Goal: Information Seeking & Learning: Obtain resource

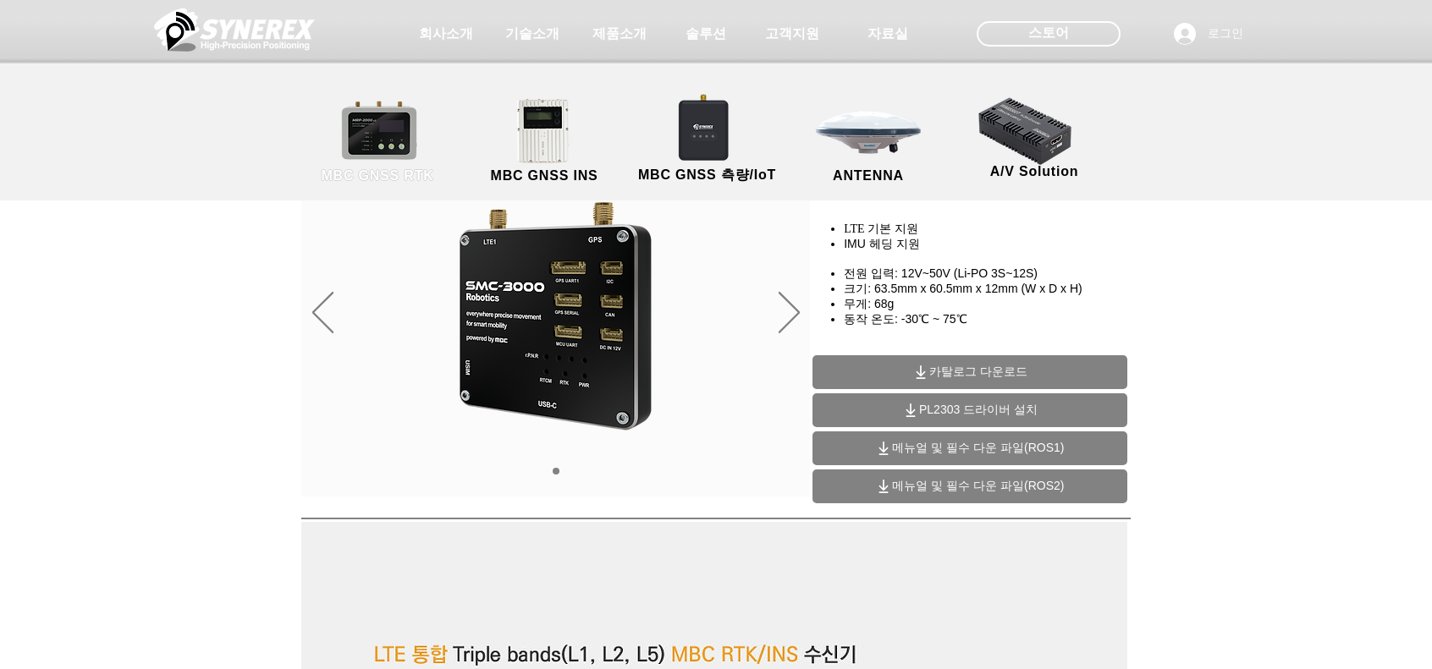
click at [384, 158] on link "MBC GNSS RTK" at bounding box center [377, 141] width 152 height 89
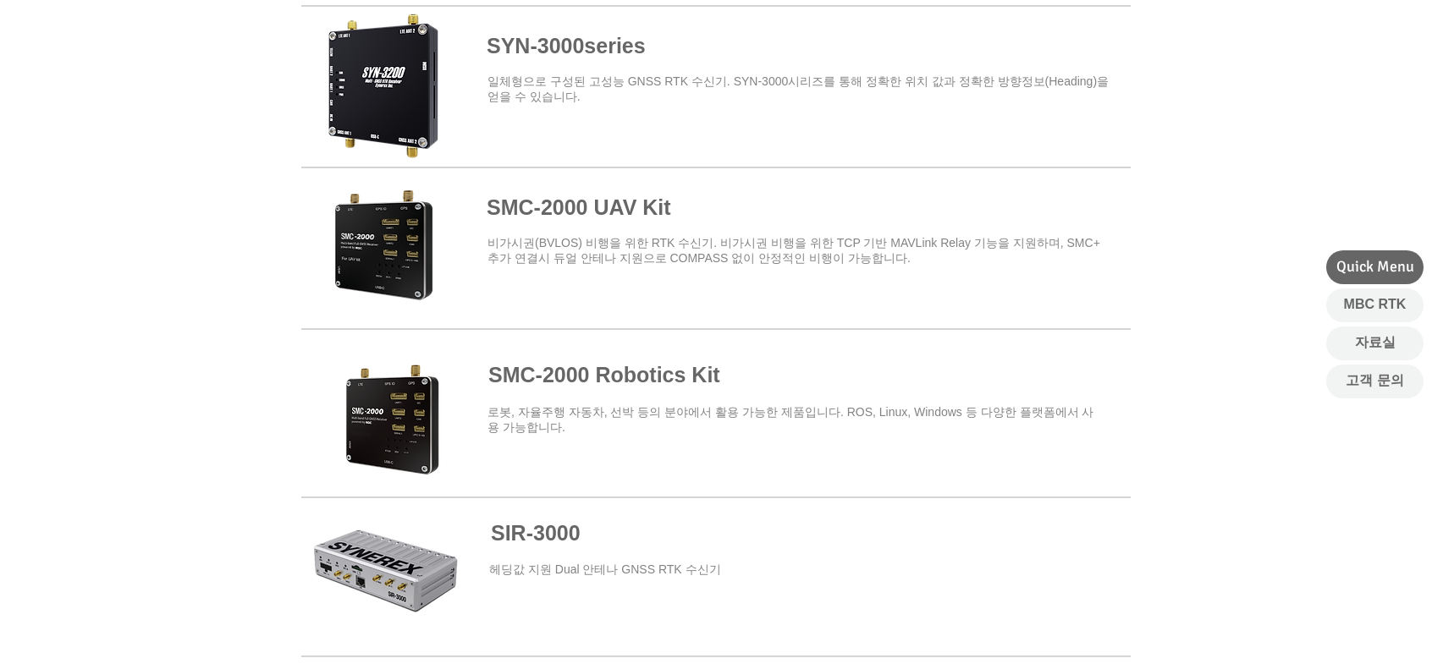
scroll to position [592, 0]
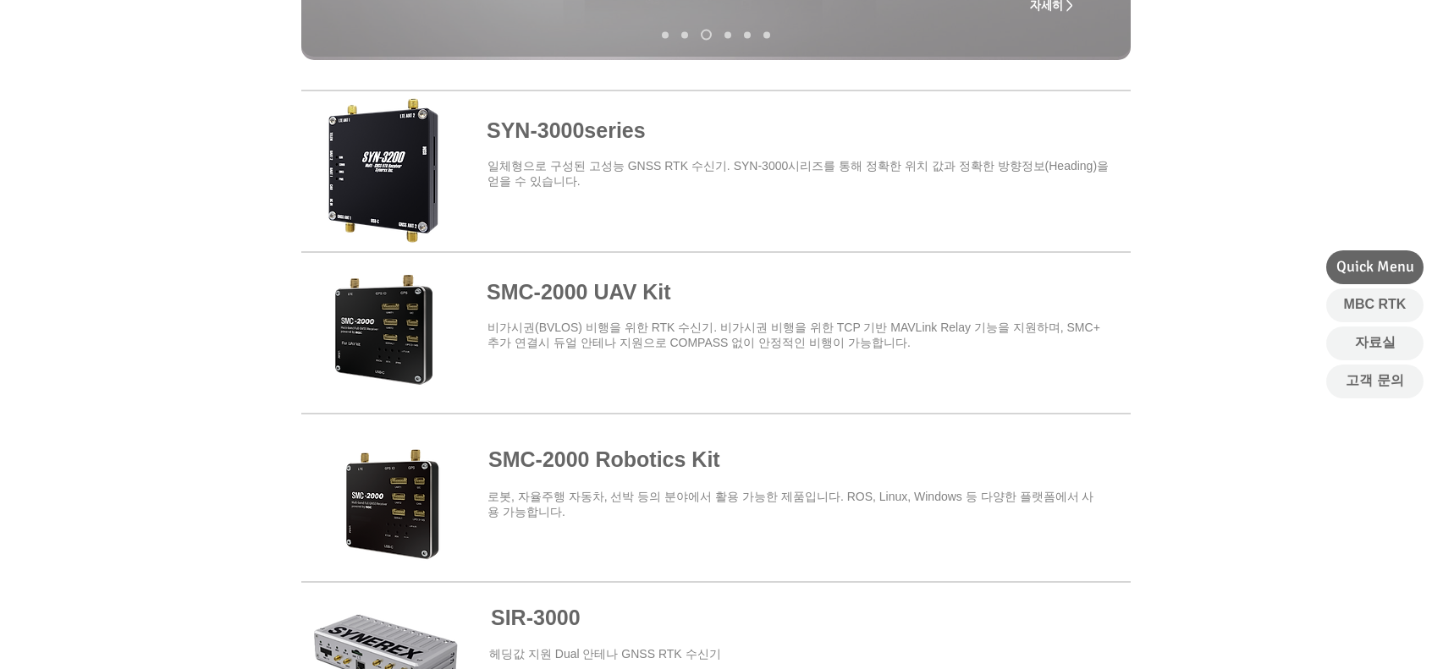
click at [592, 138] on span at bounding box center [715, 168] width 829 height 148
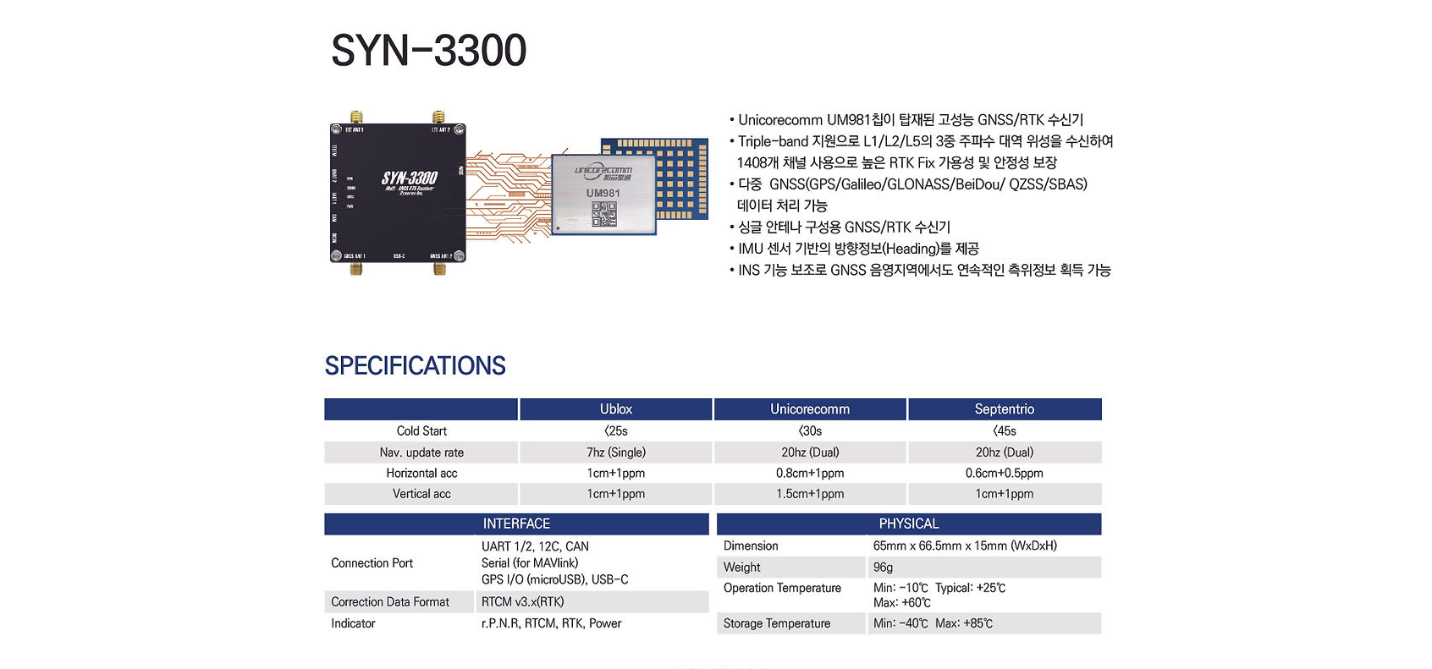
scroll to position [4739, 0]
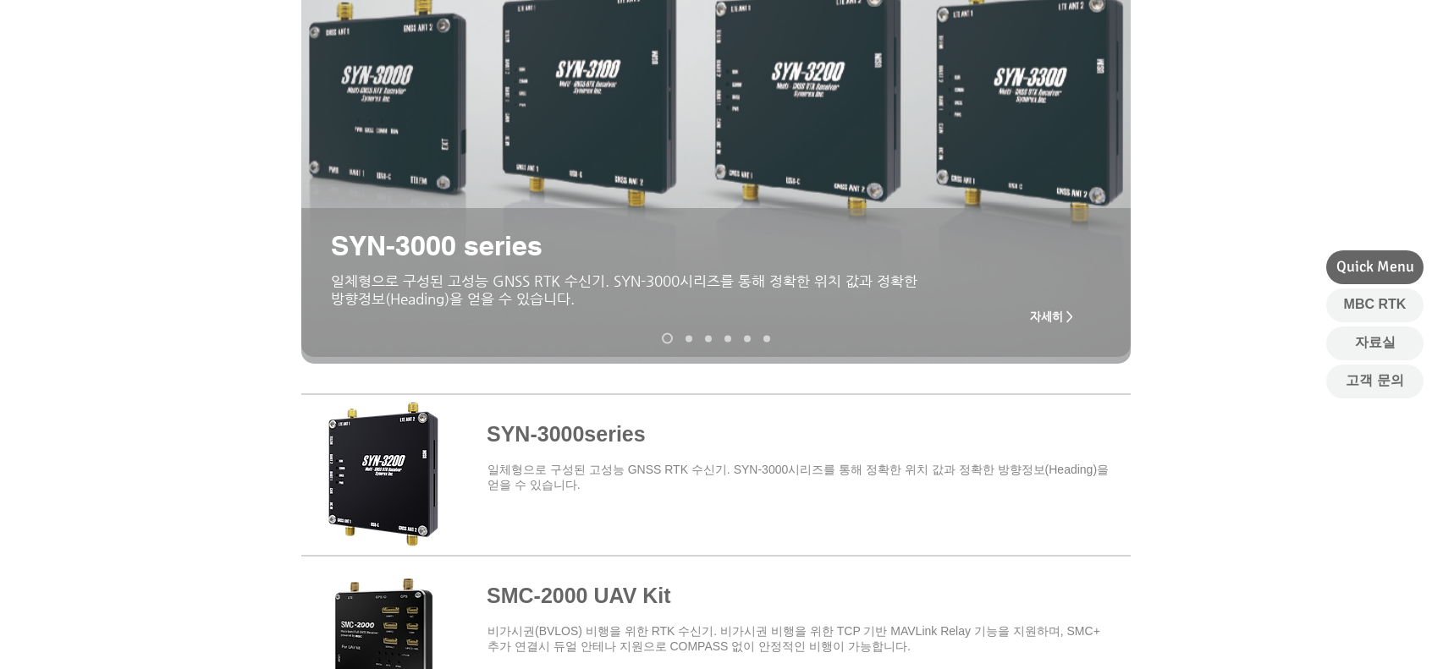
scroll to position [85, 0]
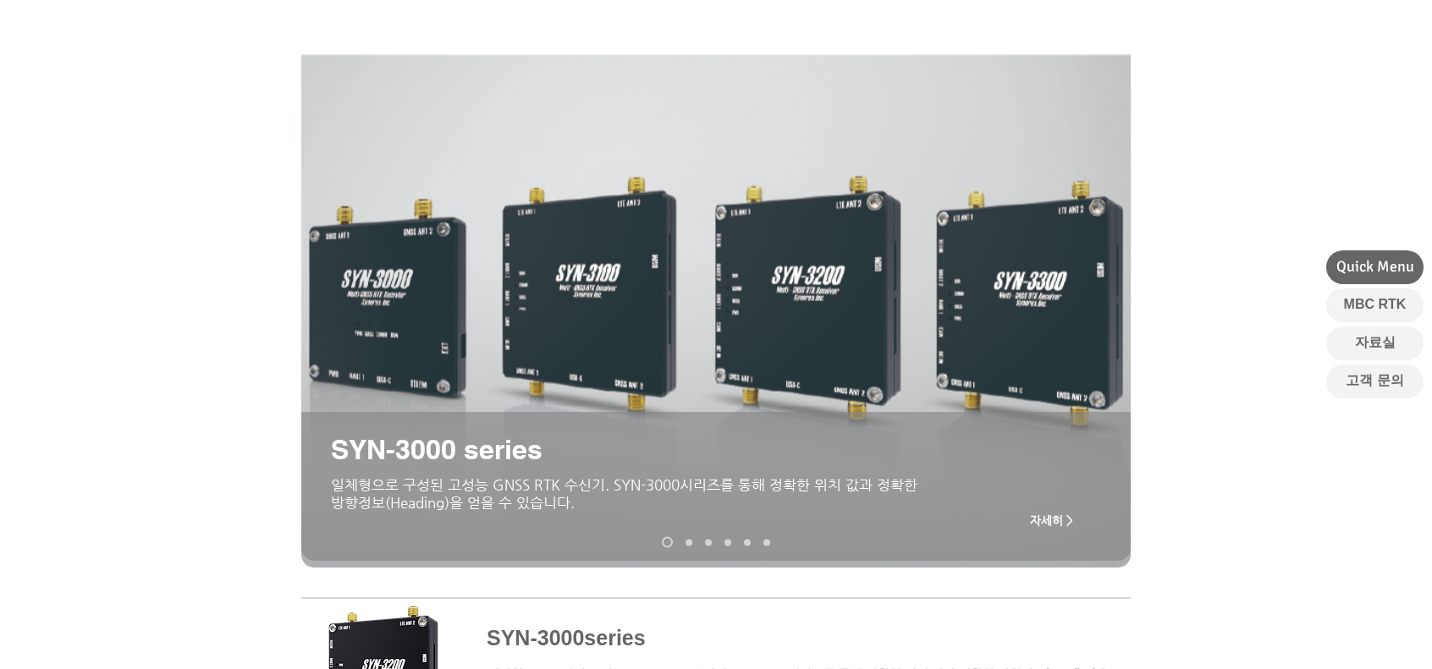
drag, startPoint x: 1041, startPoint y: 421, endPoint x: 321, endPoint y: 424, distance: 720.2
click at [321, 424] on div "슬라이드쇼" at bounding box center [715, 486] width 829 height 149
click at [687, 543] on link "SMC-2000" at bounding box center [688, 542] width 7 height 7
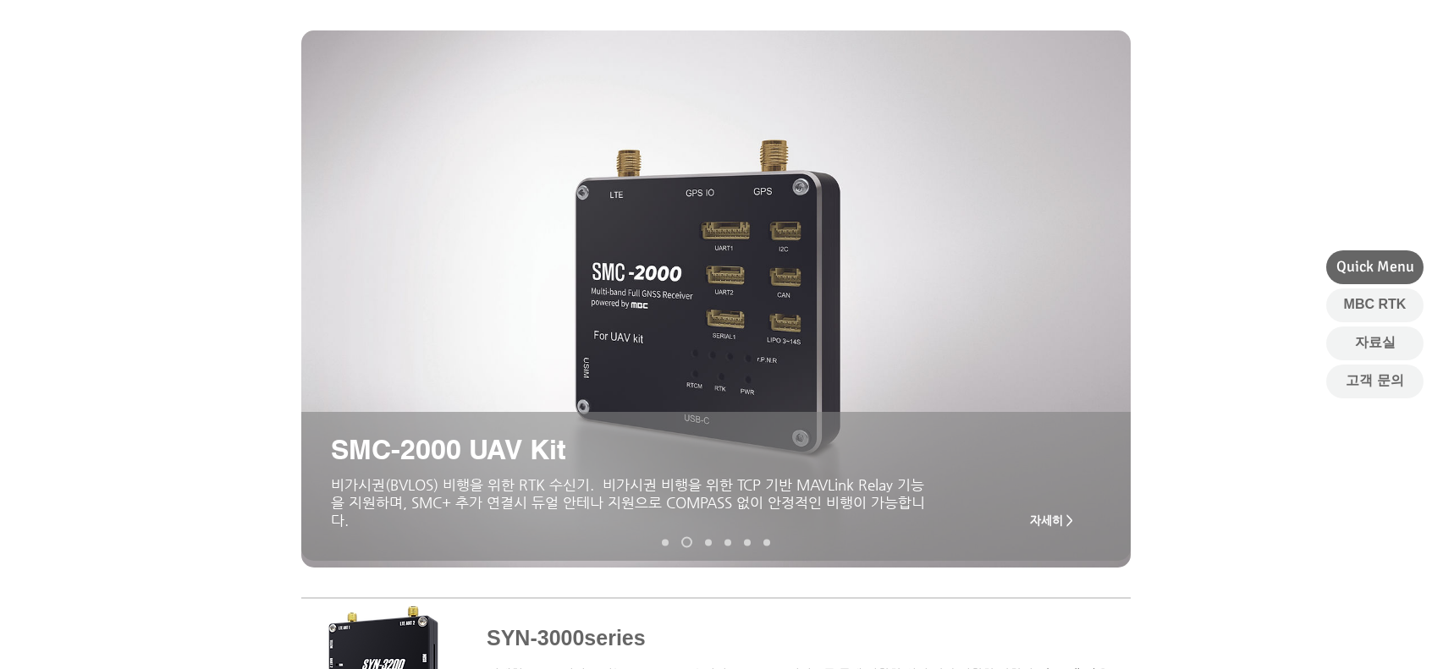
click at [706, 541] on link "MRP-2000v2" at bounding box center [708, 542] width 7 height 7
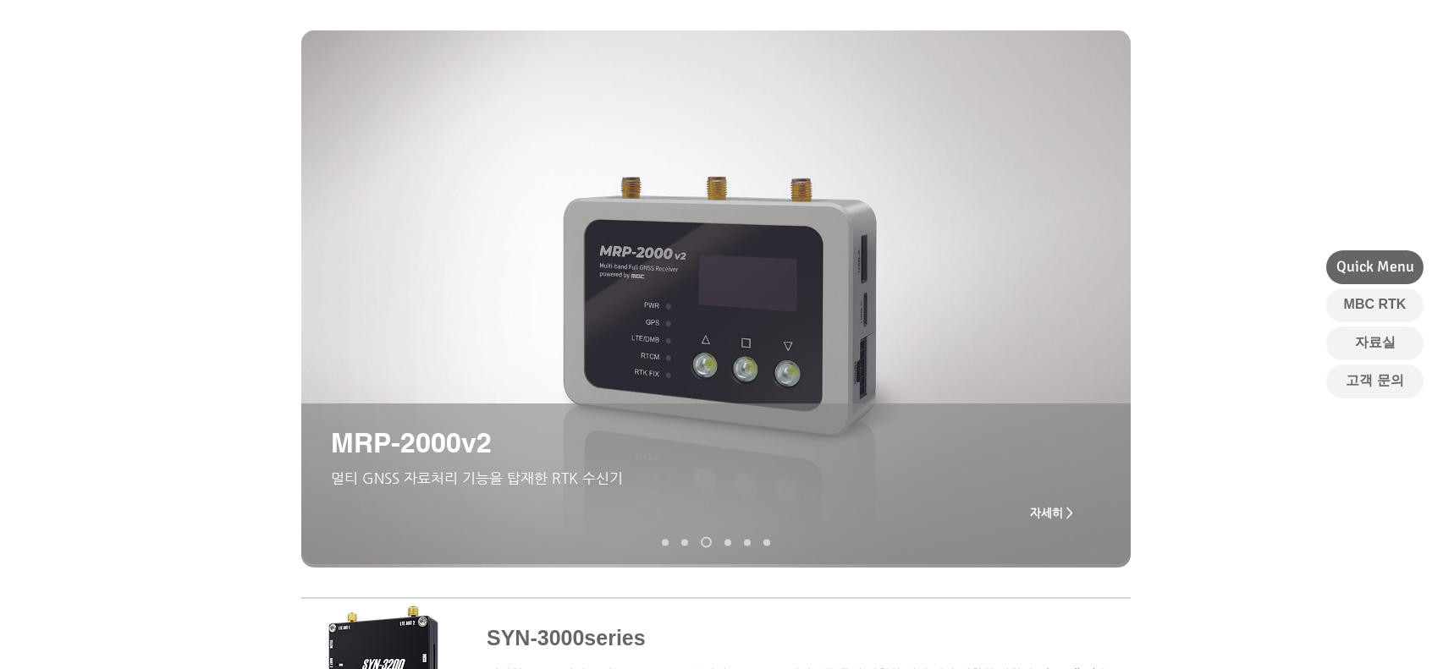
click at [727, 537] on nav "슬라이드" at bounding box center [716, 542] width 121 height 11
click at [729, 539] on nav "슬라이드" at bounding box center [716, 542] width 121 height 11
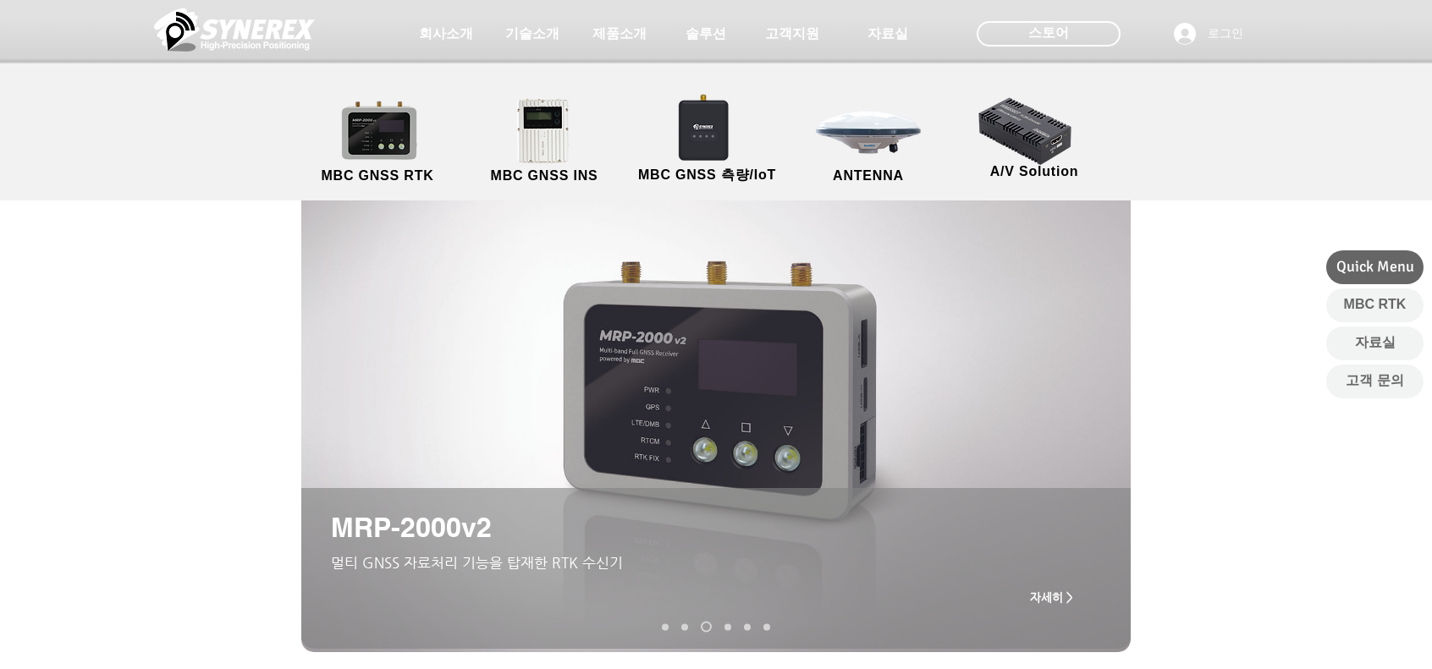
scroll to position [339, 0]
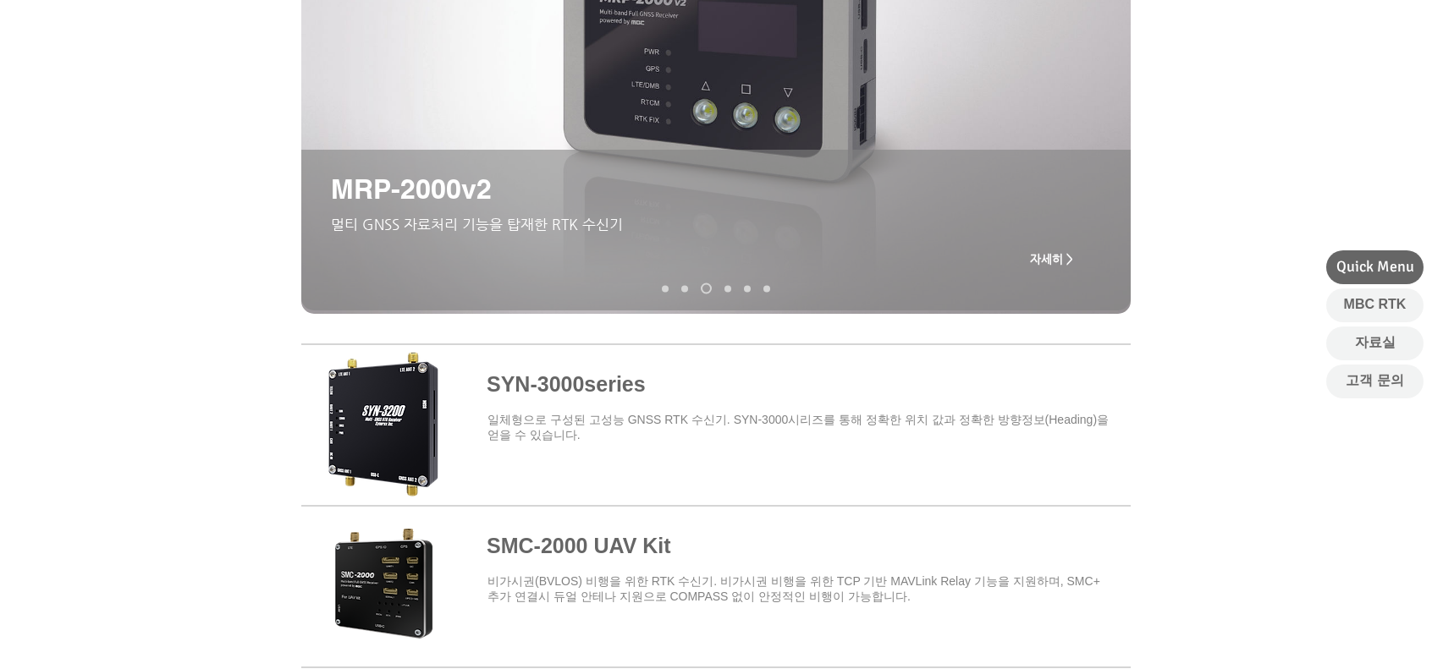
click at [726, 285] on link "MRD-1000v2" at bounding box center [727, 288] width 7 height 7
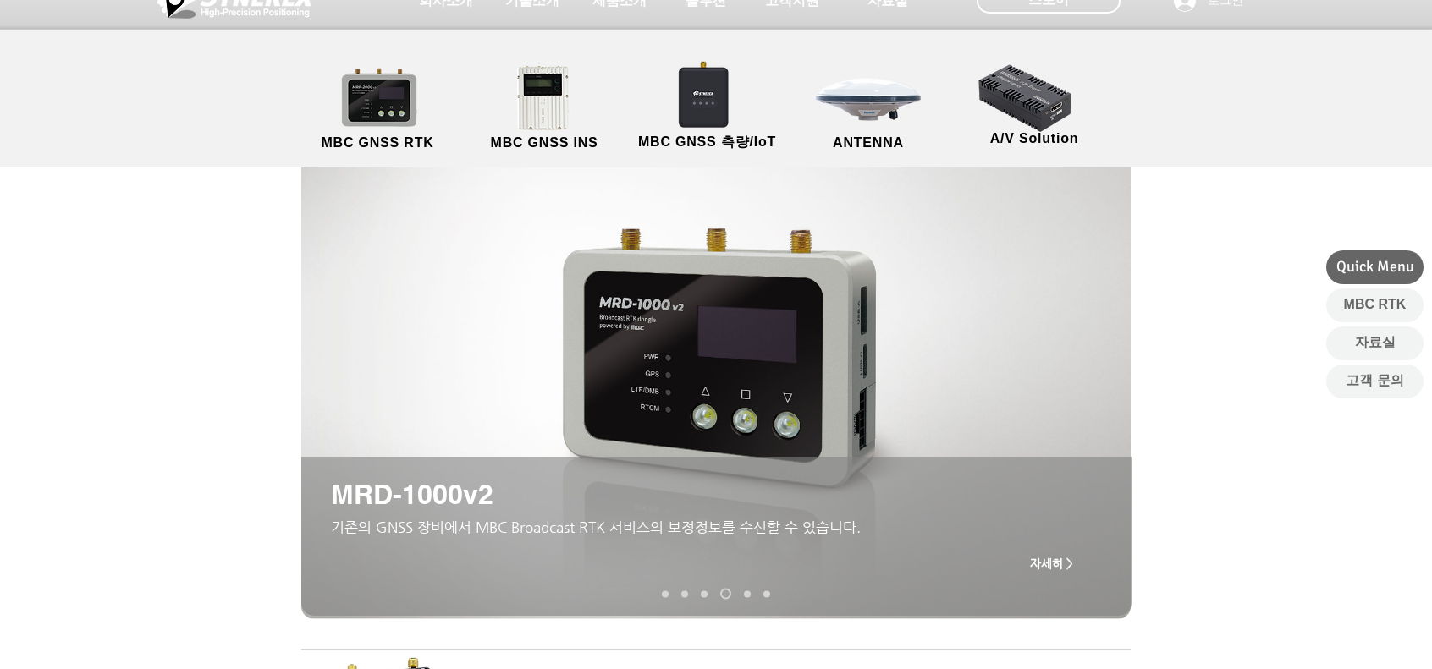
scroll to position [30, 0]
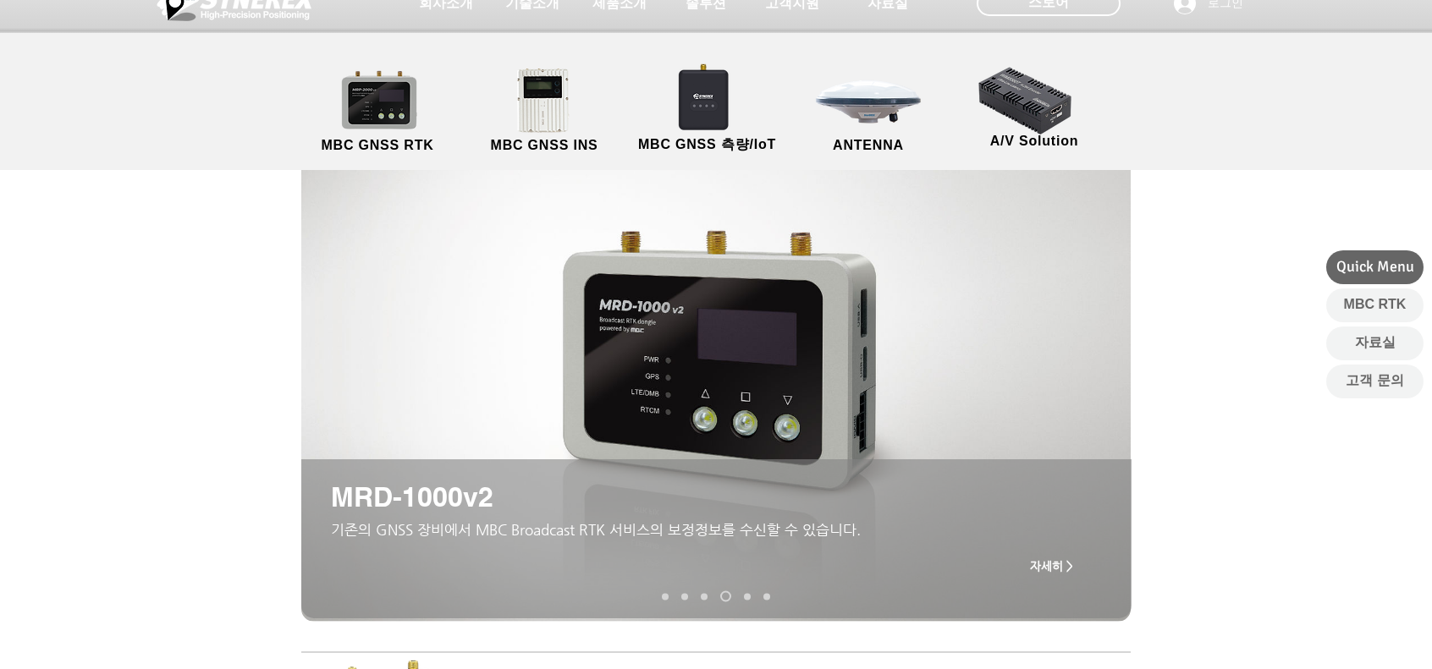
click at [746, 597] on link "TDR-3000" at bounding box center [747, 596] width 7 height 7
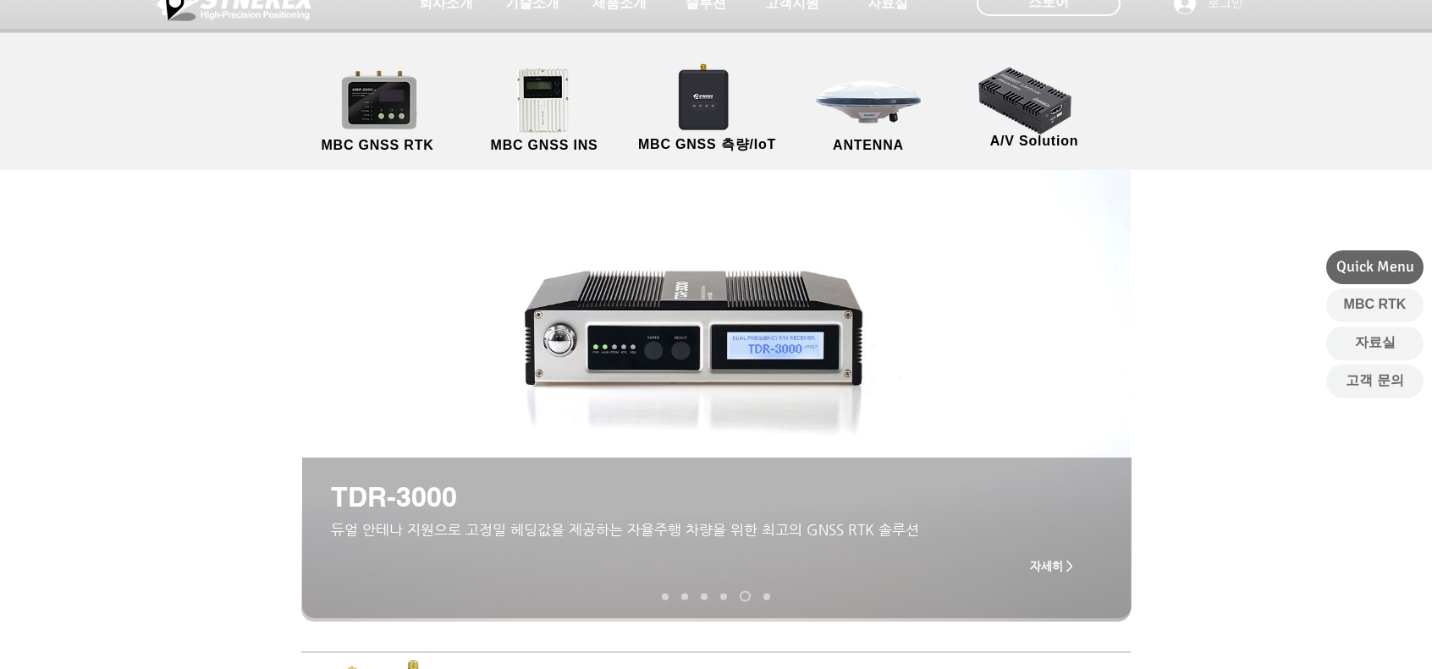
click at [763, 597] on link "MDU-2000 UAV Kit" at bounding box center [766, 596] width 7 height 7
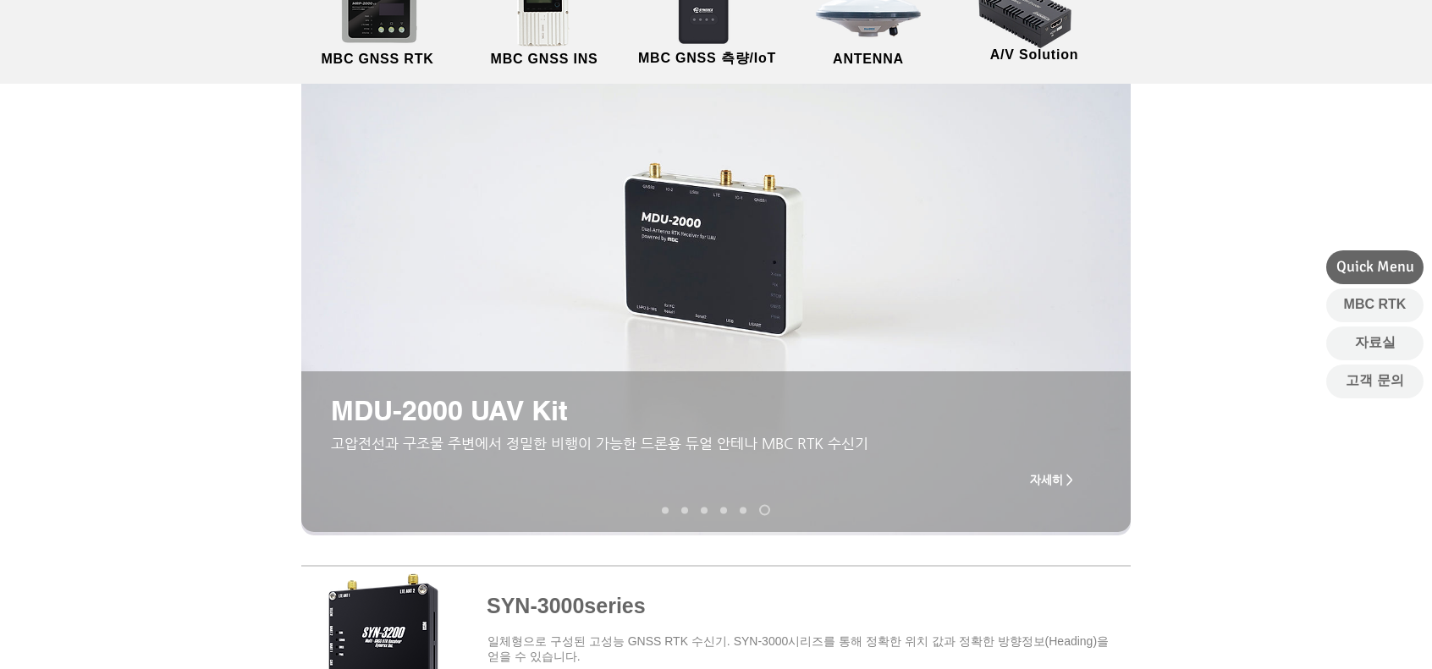
scroll to position [200, 0]
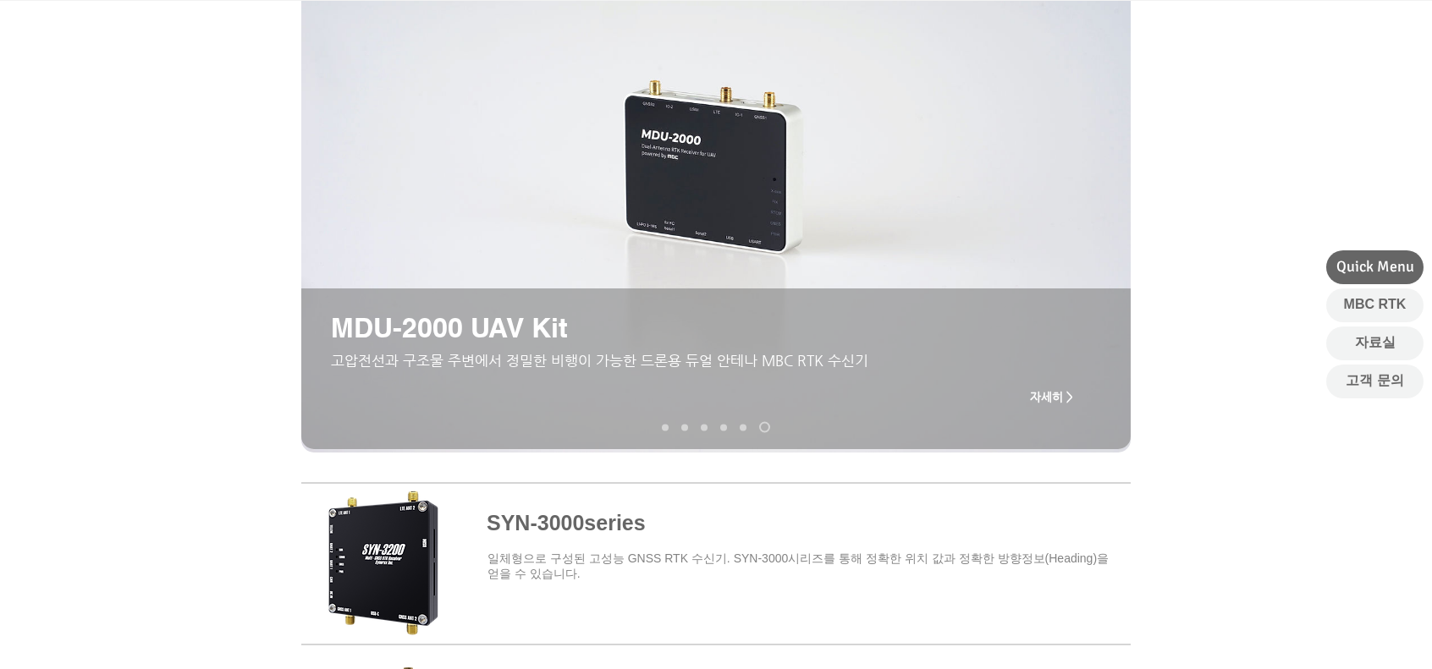
click at [663, 426] on link "SYN-3000 series" at bounding box center [665, 427] width 7 height 7
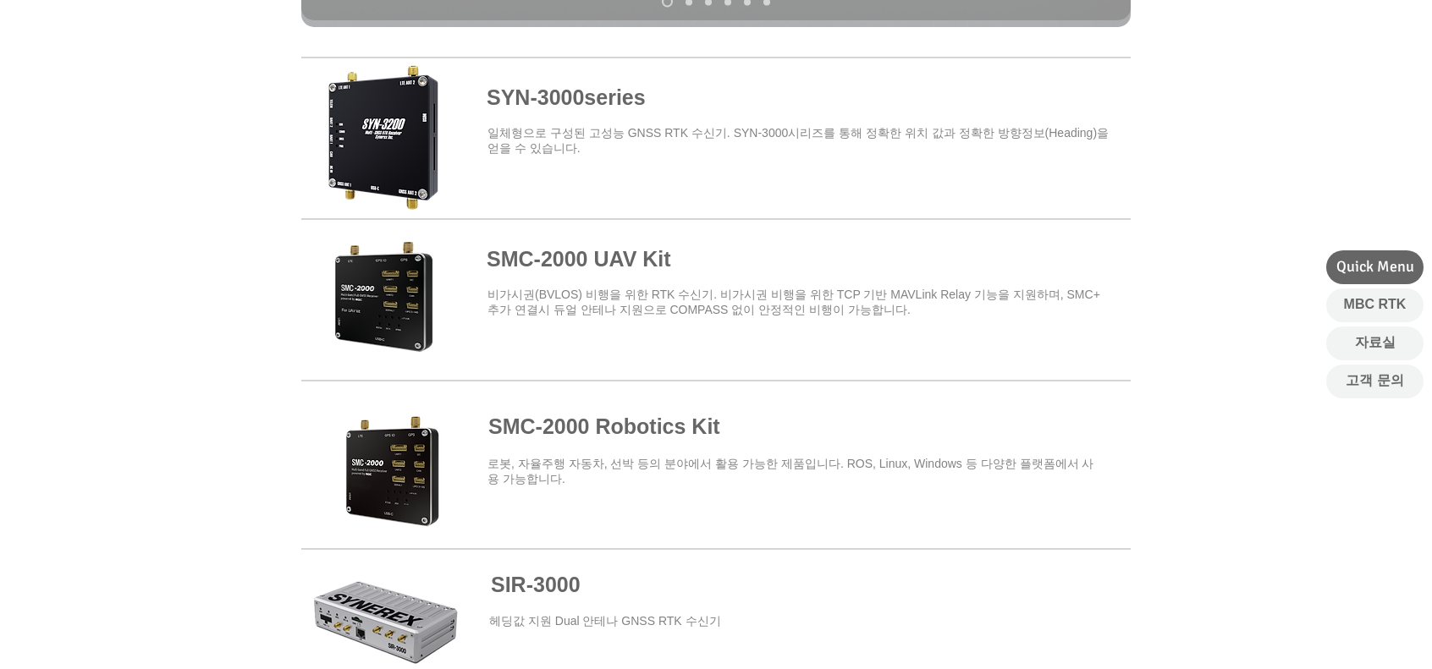
scroll to position [707, 0]
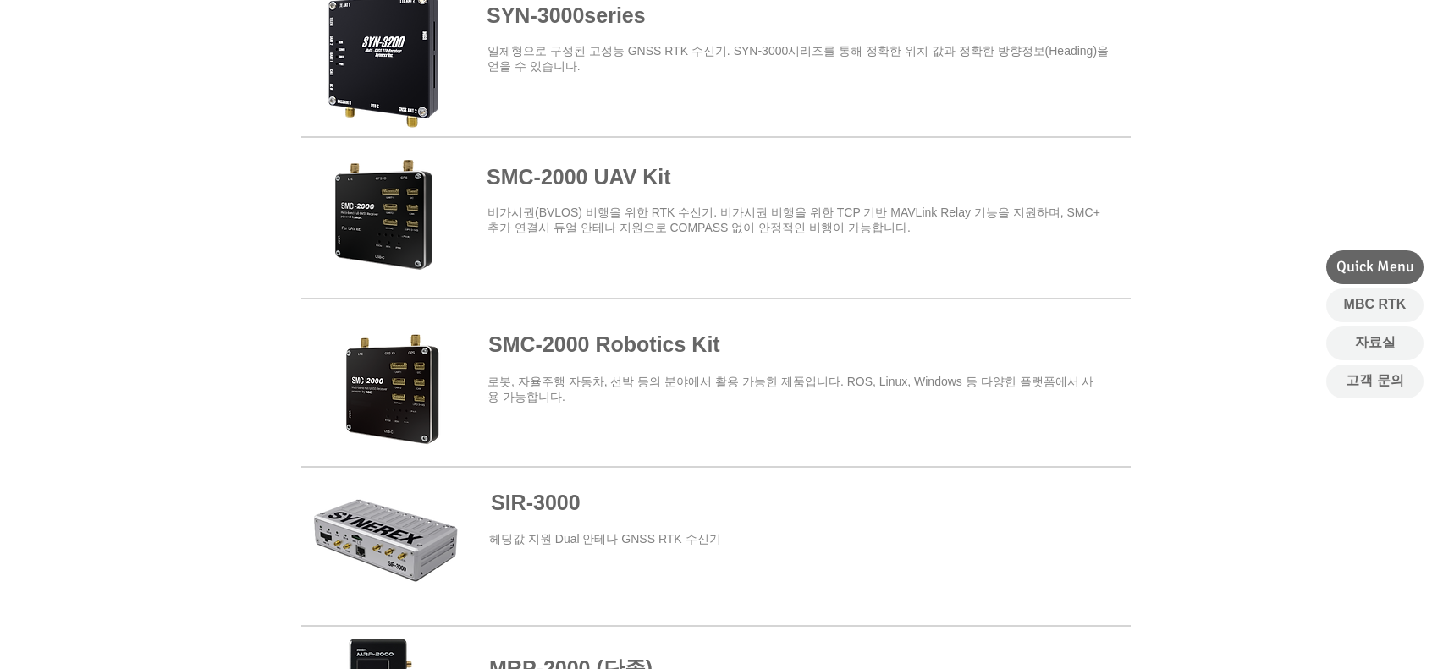
click at [398, 339] on span at bounding box center [715, 376] width 829 height 148
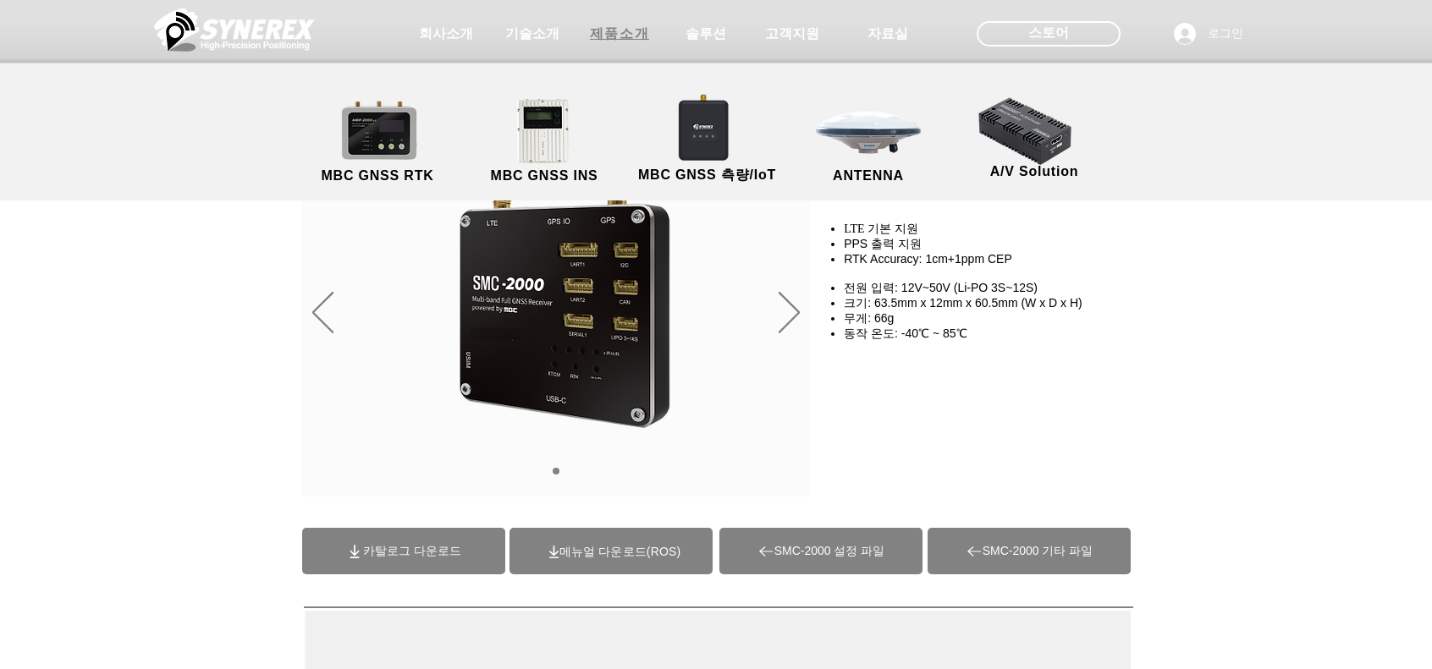
click at [624, 36] on span "제품소개" at bounding box center [619, 34] width 59 height 18
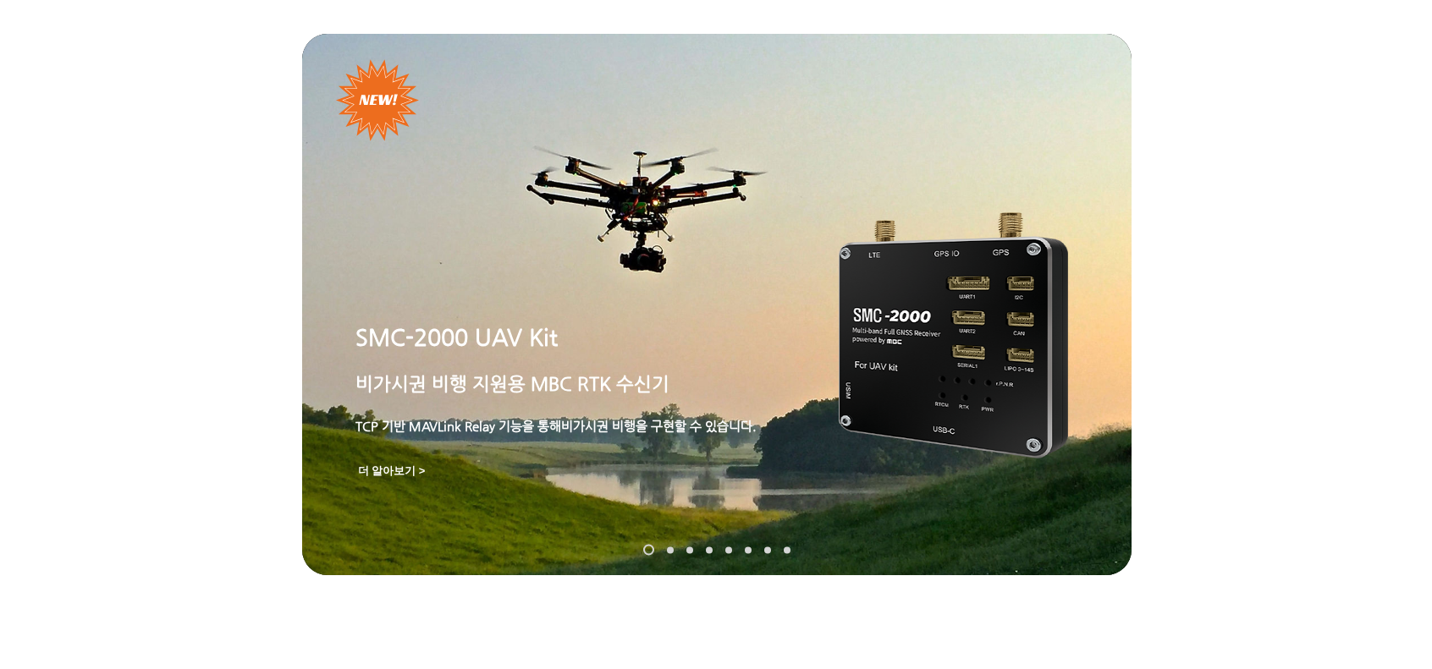
scroll to position [254, 0]
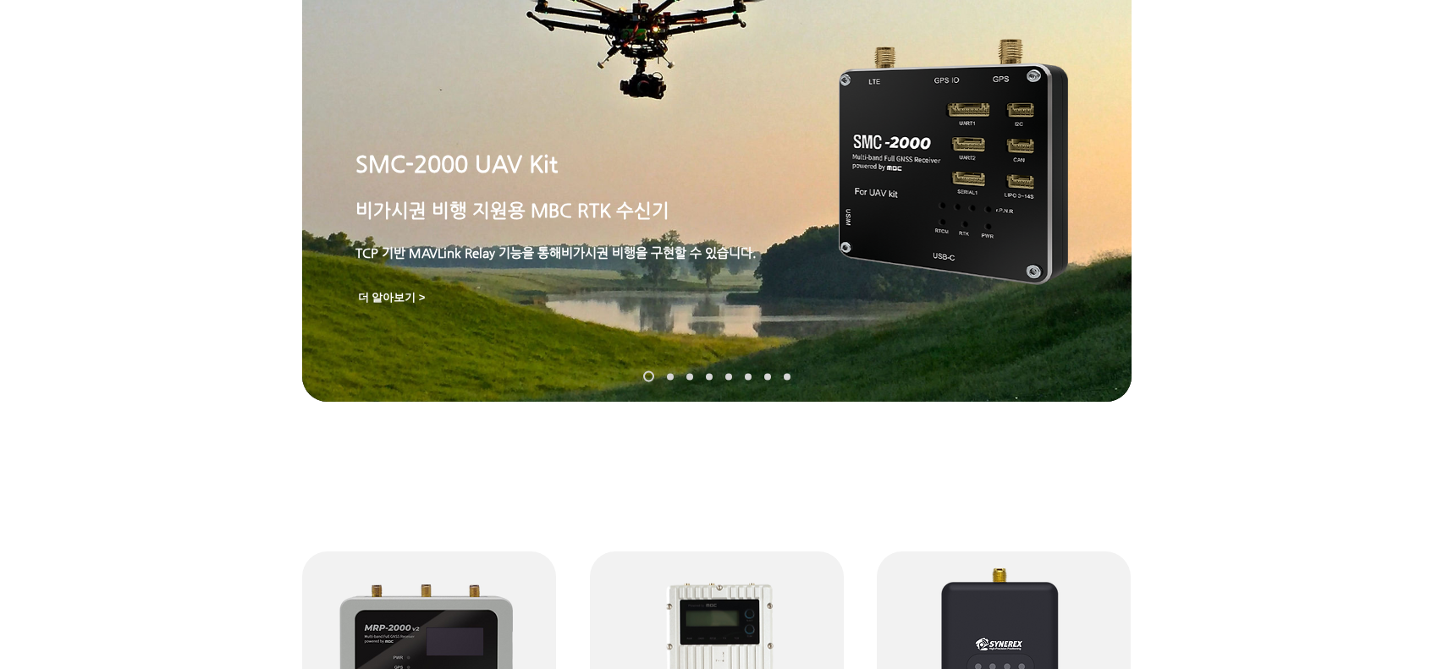
click at [672, 374] on link "SynRTK" at bounding box center [670, 376] width 7 height 7
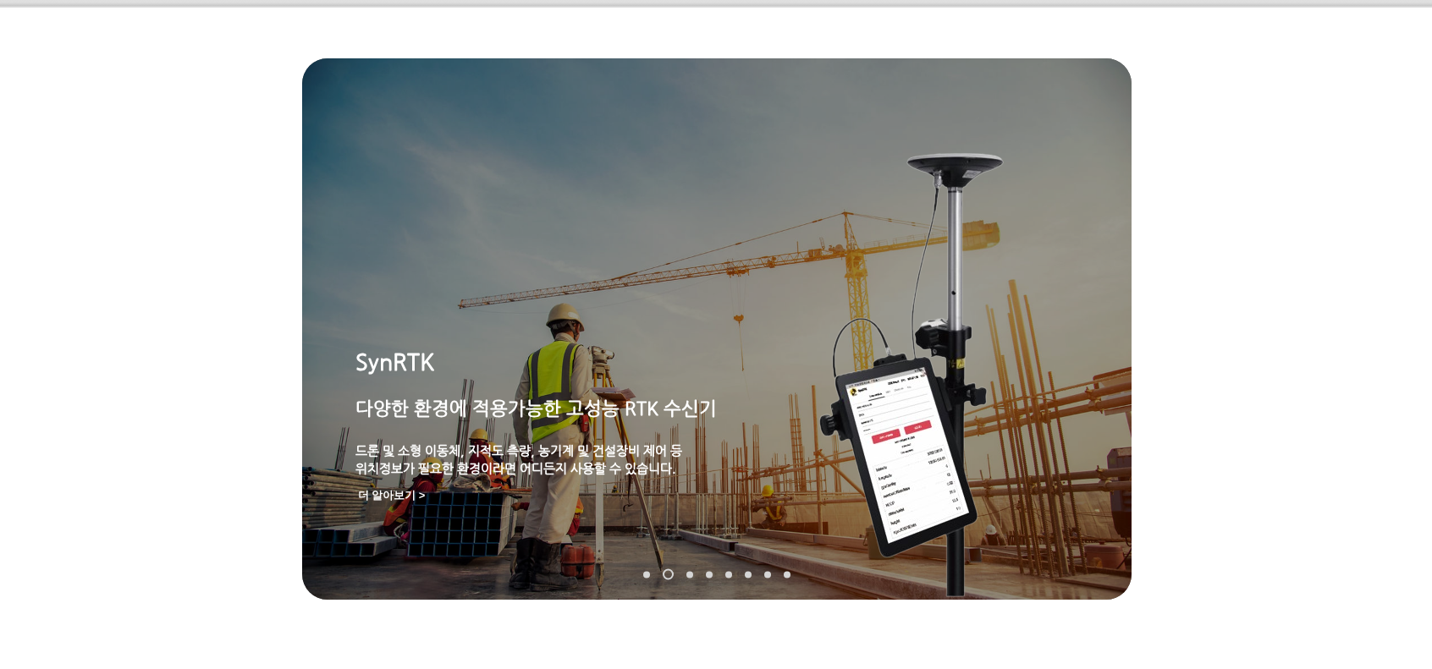
scroll to position [30, 0]
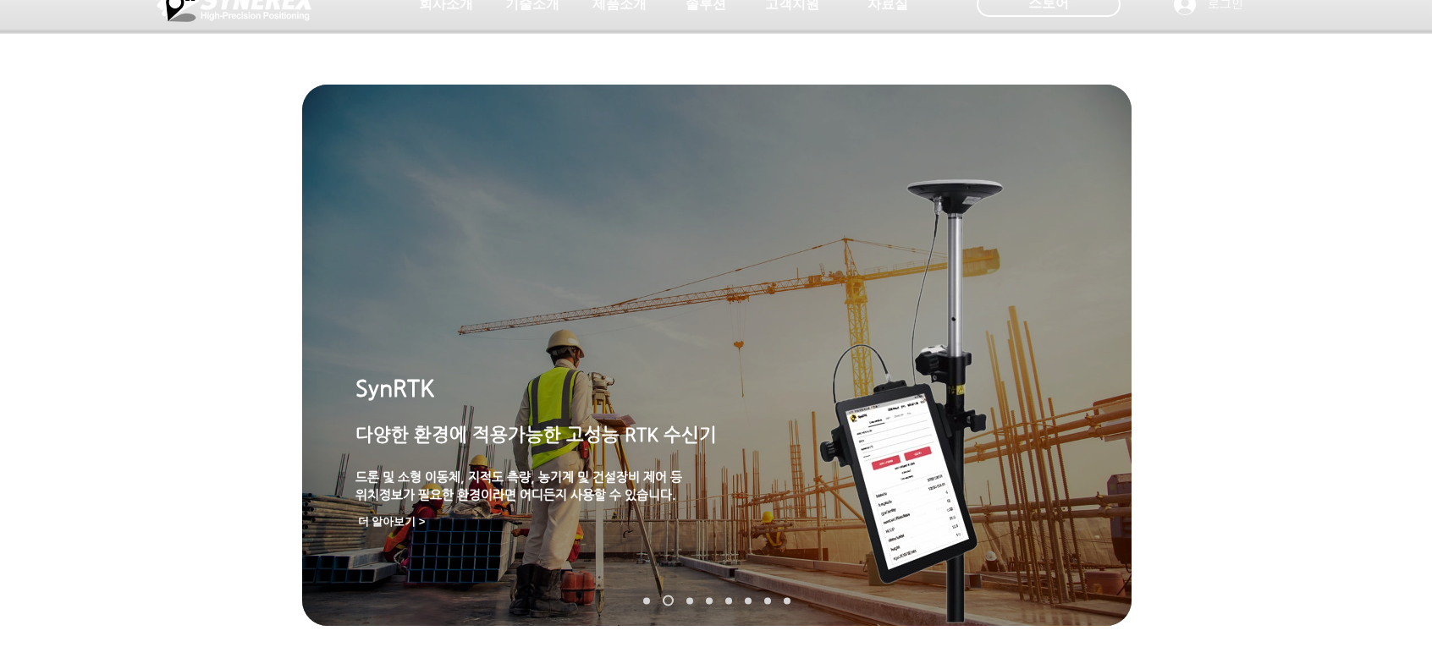
click at [685, 598] on nav "슬라이드" at bounding box center [717, 601] width 160 height 11
click at [690, 598] on link "MGI-2000" at bounding box center [689, 600] width 7 height 7
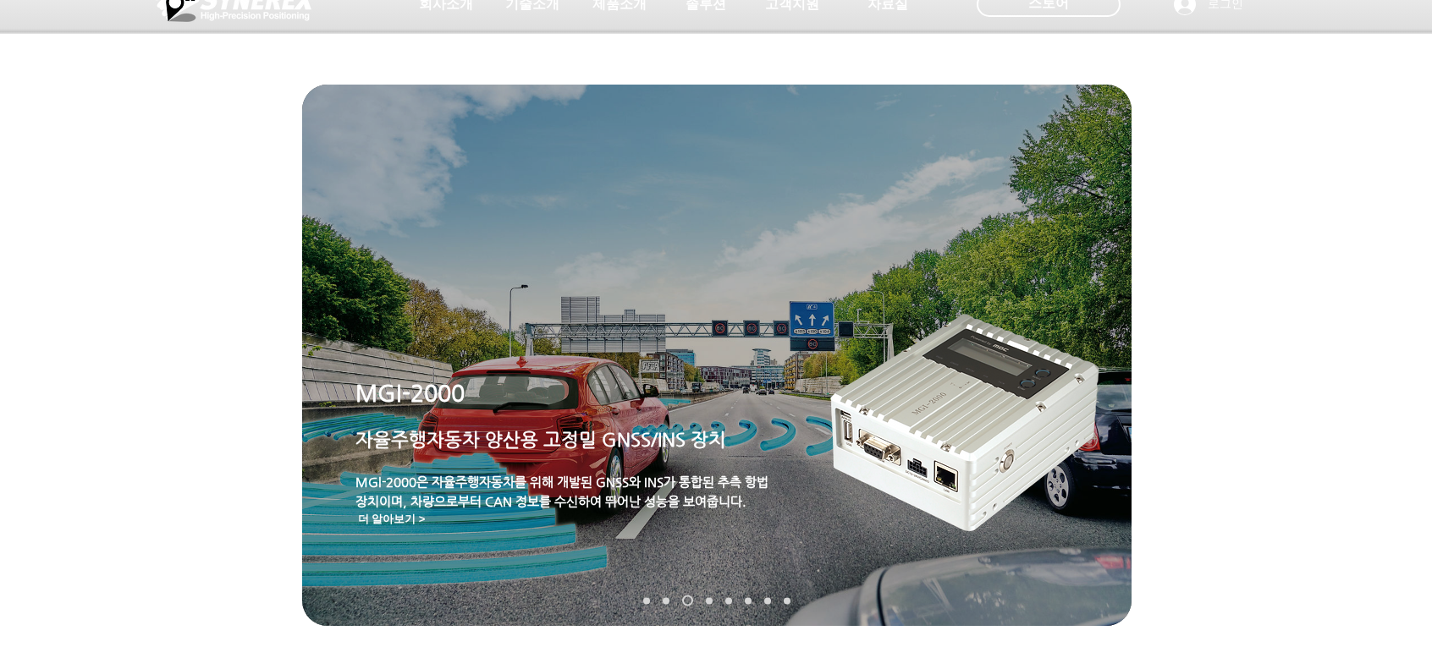
click at [712, 597] on nav "슬라이드" at bounding box center [717, 601] width 160 height 11
click at [709, 600] on link "MRP-2000" at bounding box center [709, 600] width 7 height 7
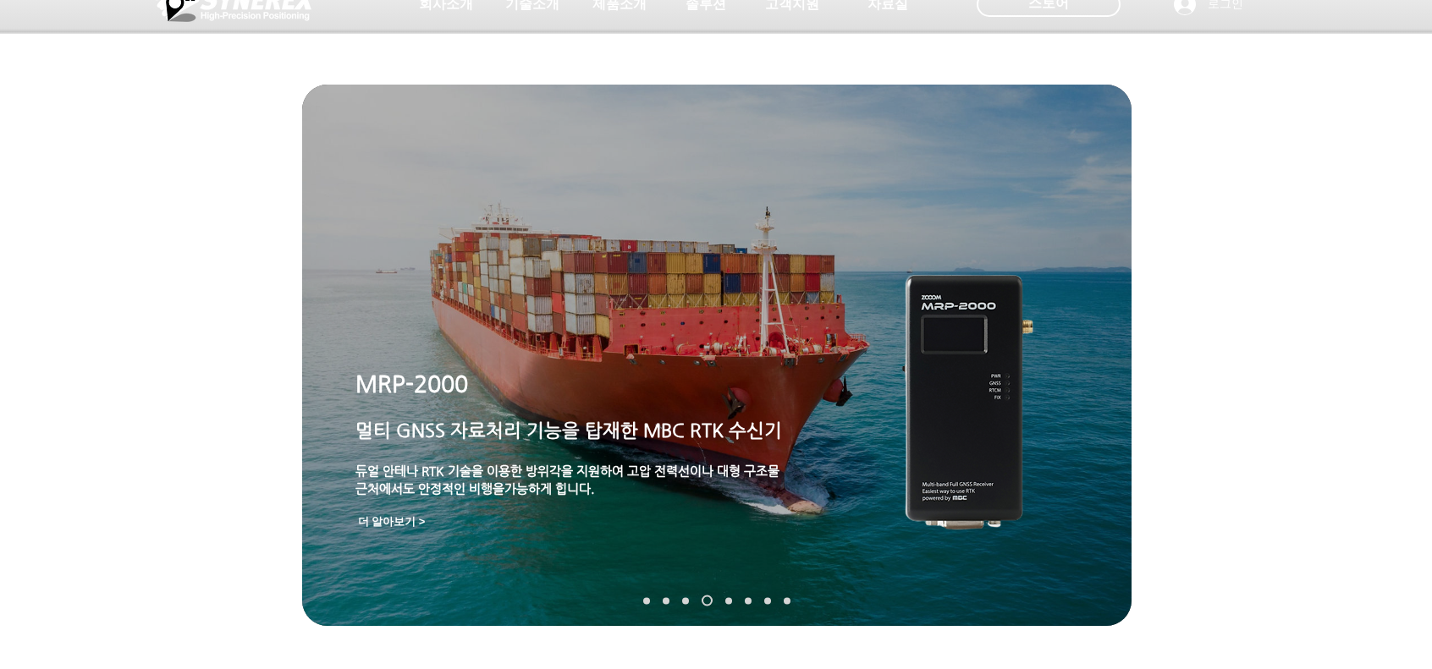
click at [728, 600] on link "TDR-3000" at bounding box center [728, 600] width 7 height 7
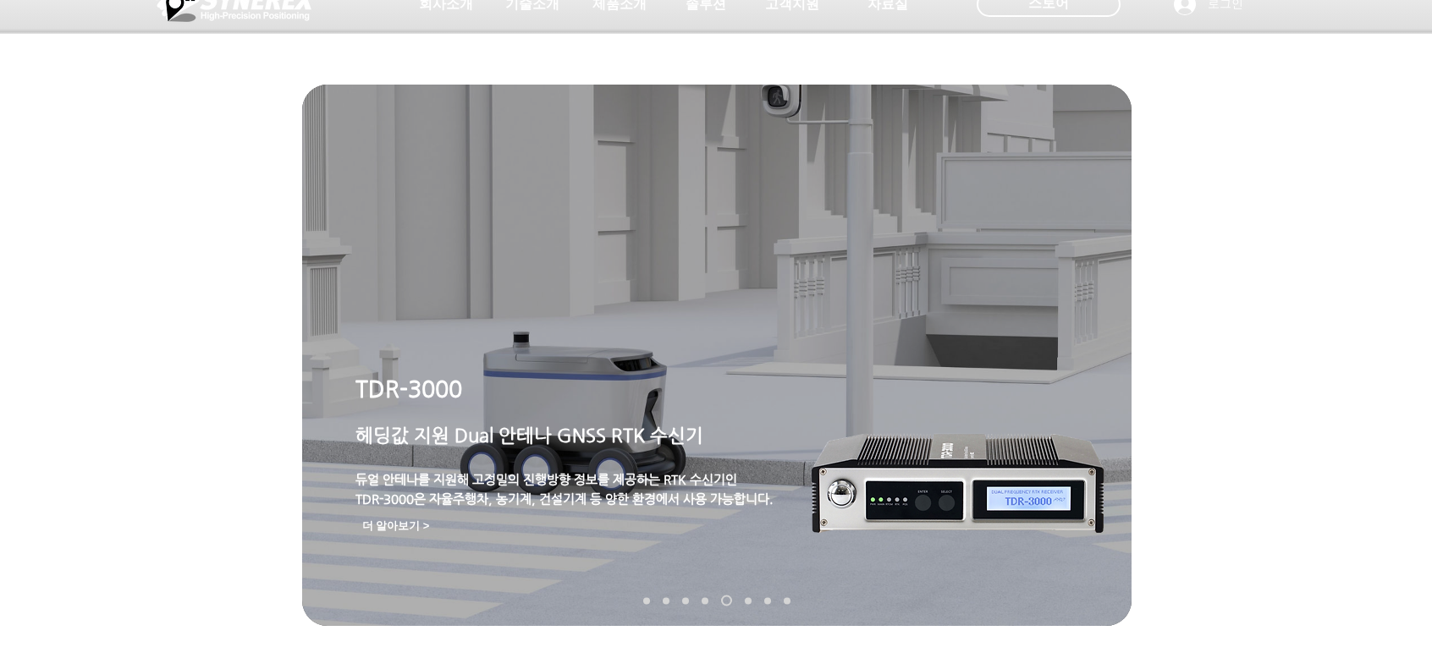
click at [748, 602] on link "MDU-2000" at bounding box center [748, 600] width 7 height 7
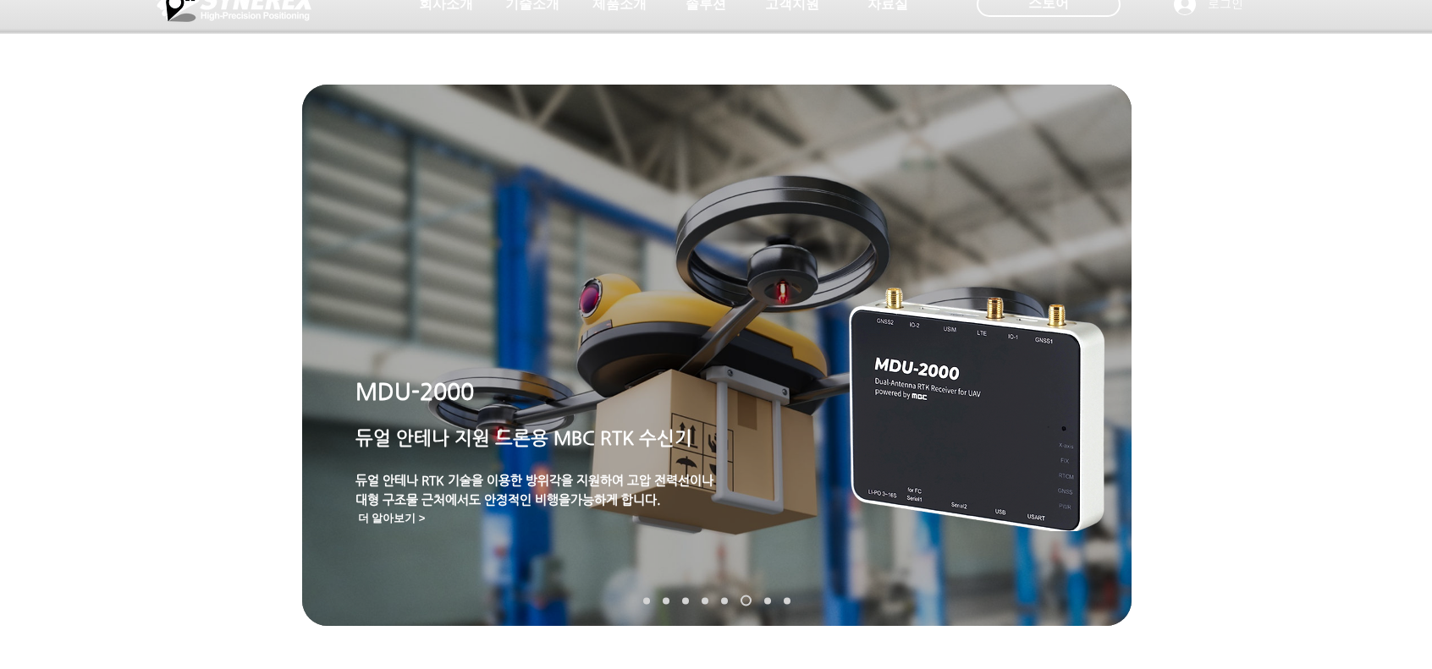
click at [719, 604] on nav "슬라이드" at bounding box center [717, 601] width 160 height 11
click at [725, 600] on link "TDR-3000" at bounding box center [724, 600] width 7 height 7
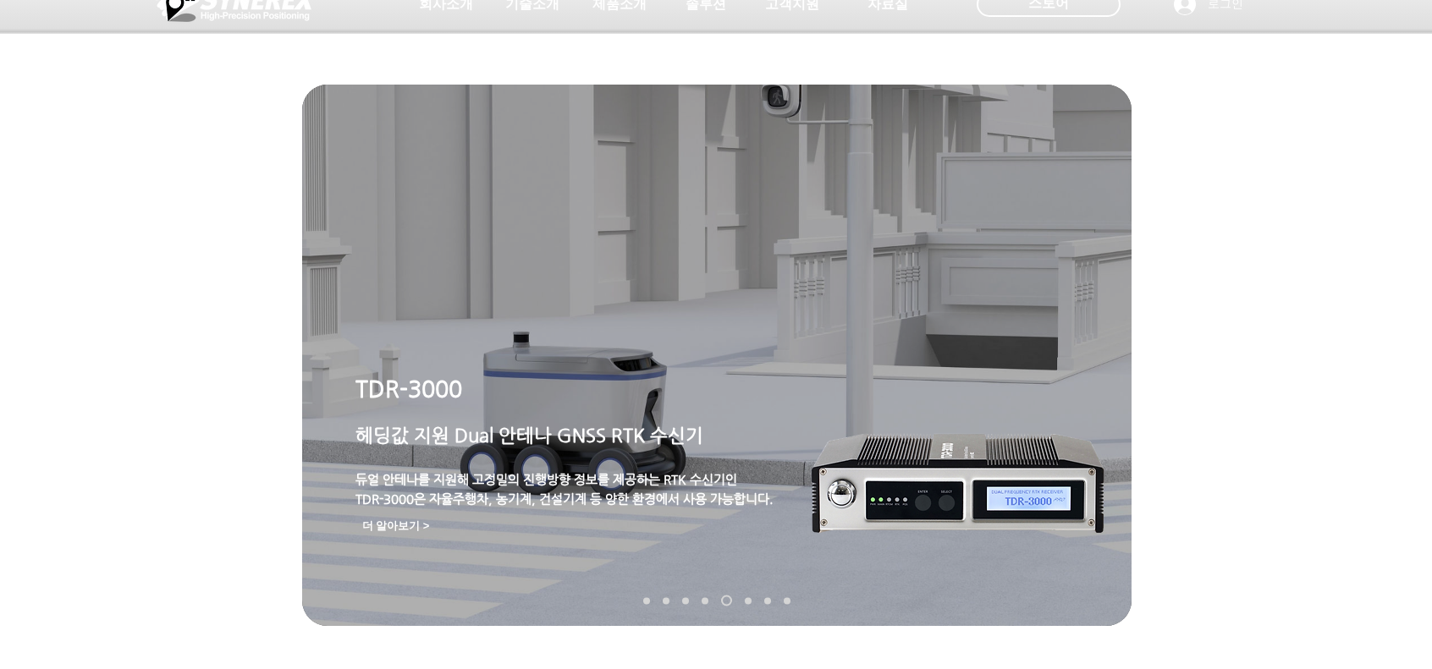
click at [766, 600] on link "TDR-2000" at bounding box center [767, 600] width 7 height 7
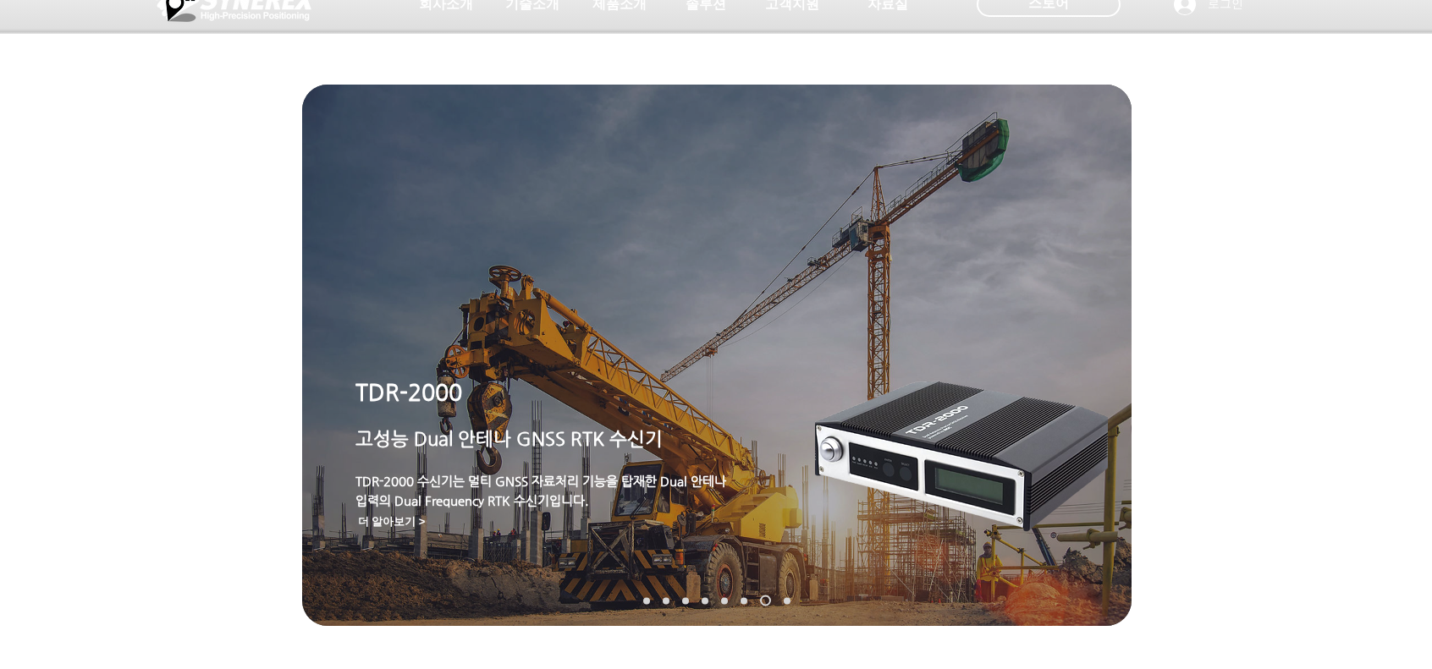
click at [784, 601] on link "TDR-1000T" at bounding box center [787, 600] width 7 height 7
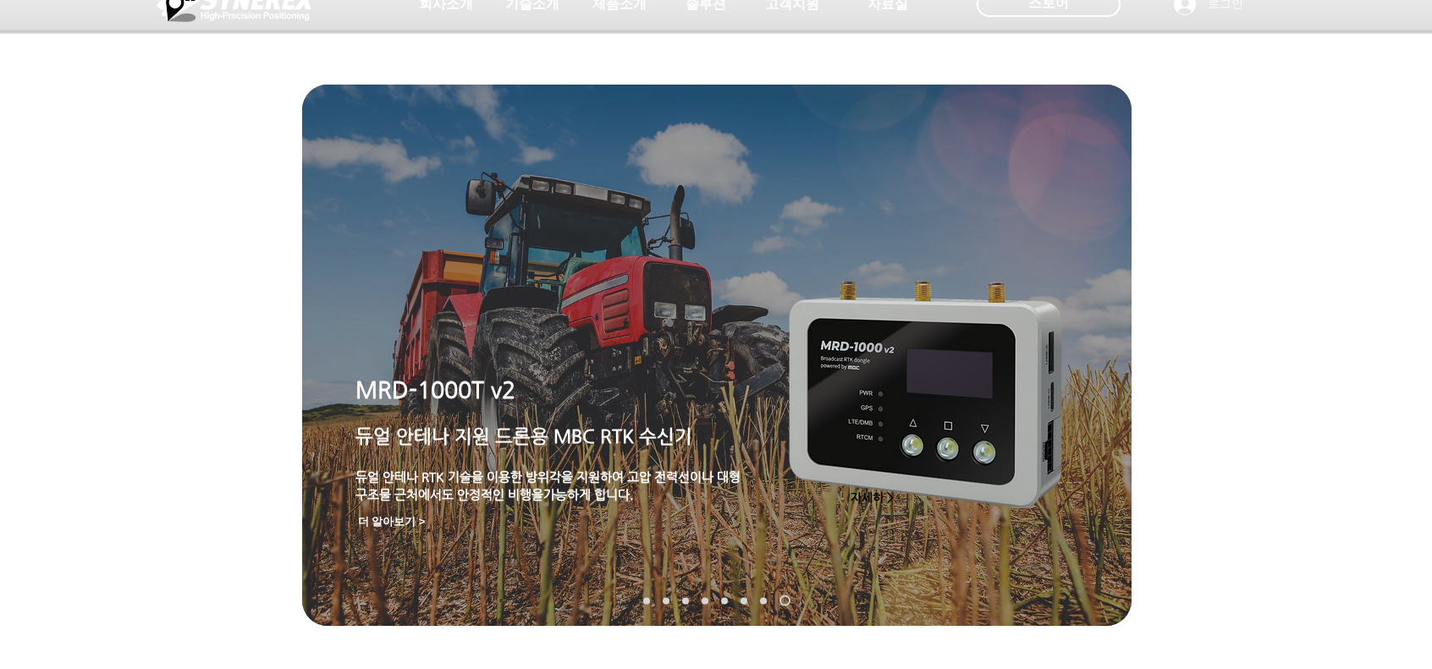
click at [646, 602] on link "SMC-2000" at bounding box center [646, 600] width 7 height 7
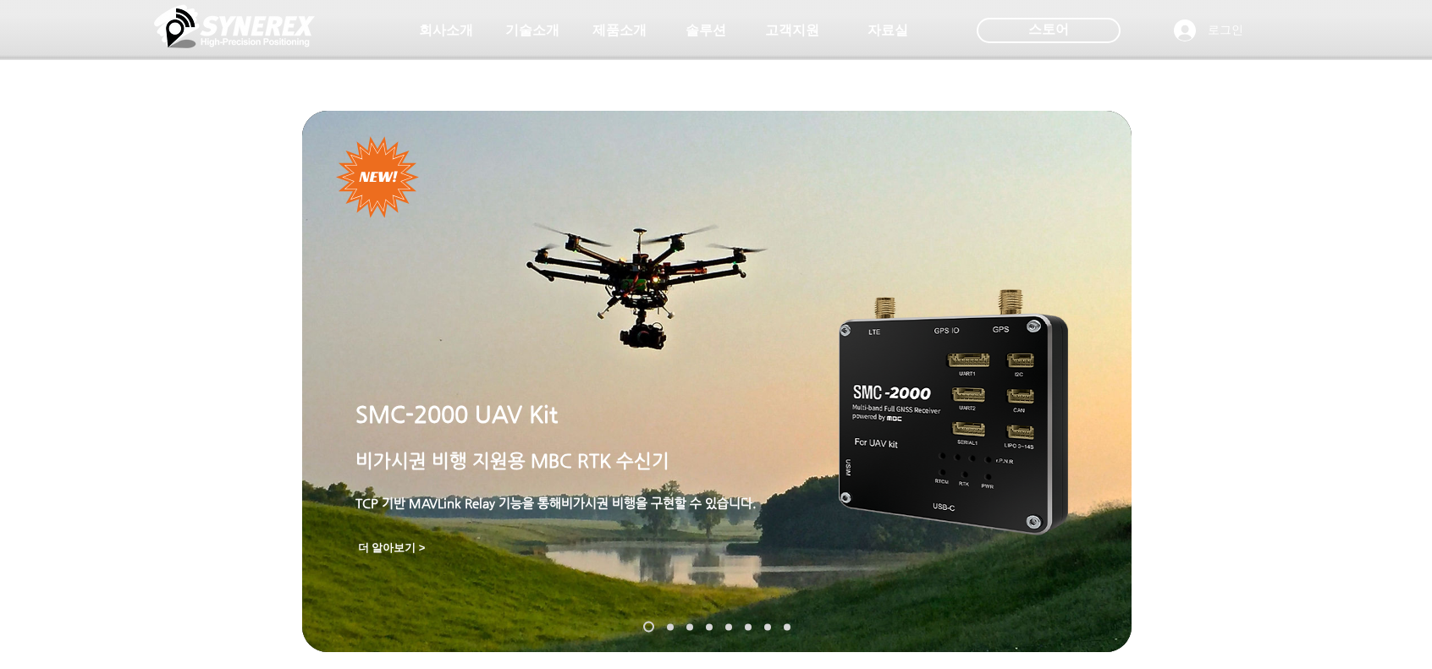
scroll to position [0, 0]
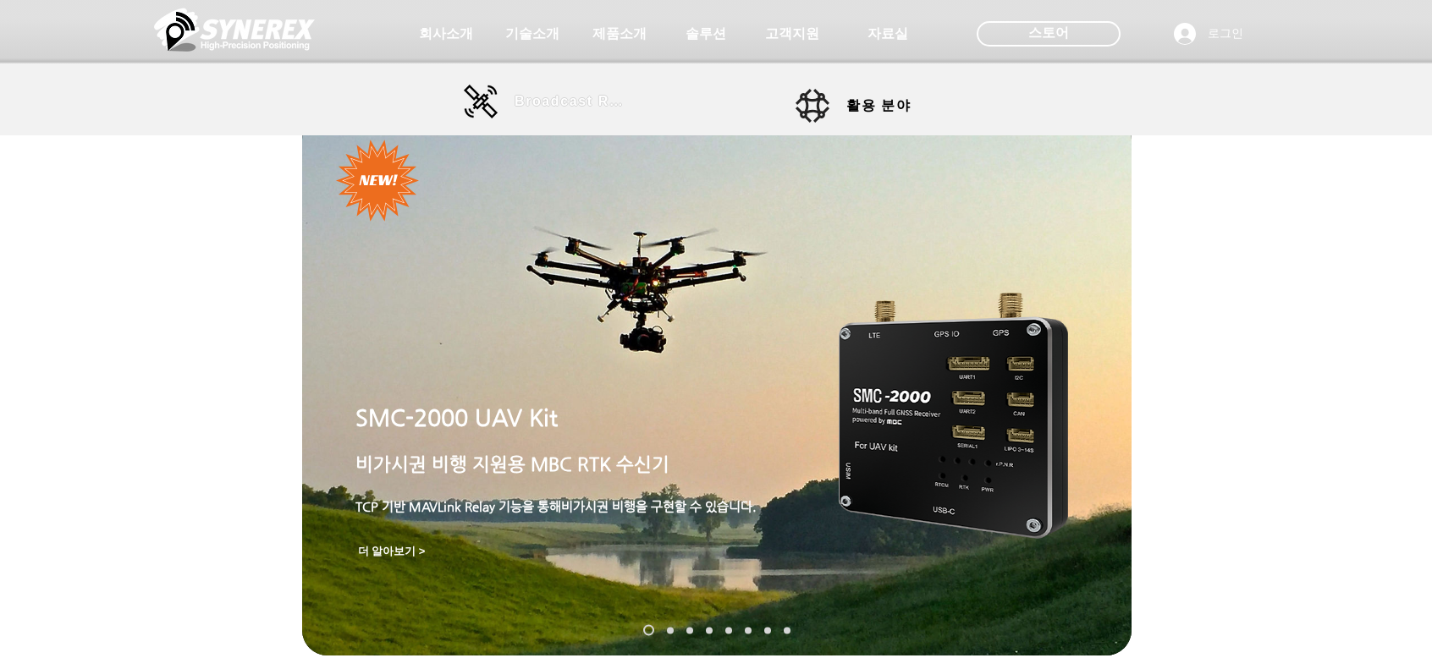
click at [539, 94] on span "Broadcast RTK" at bounding box center [572, 101] width 114 height 15
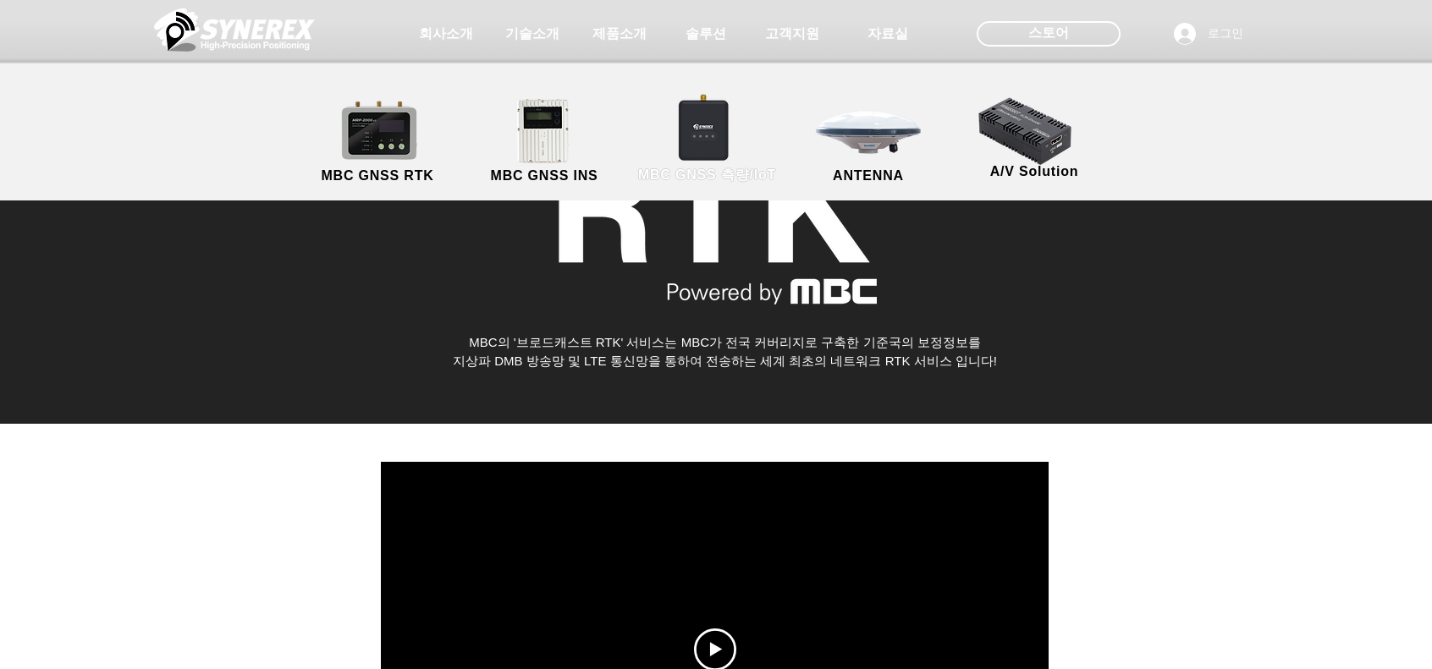
click at [728, 136] on link "MBC GNSS 측량/IoT" at bounding box center [707, 141] width 165 height 89
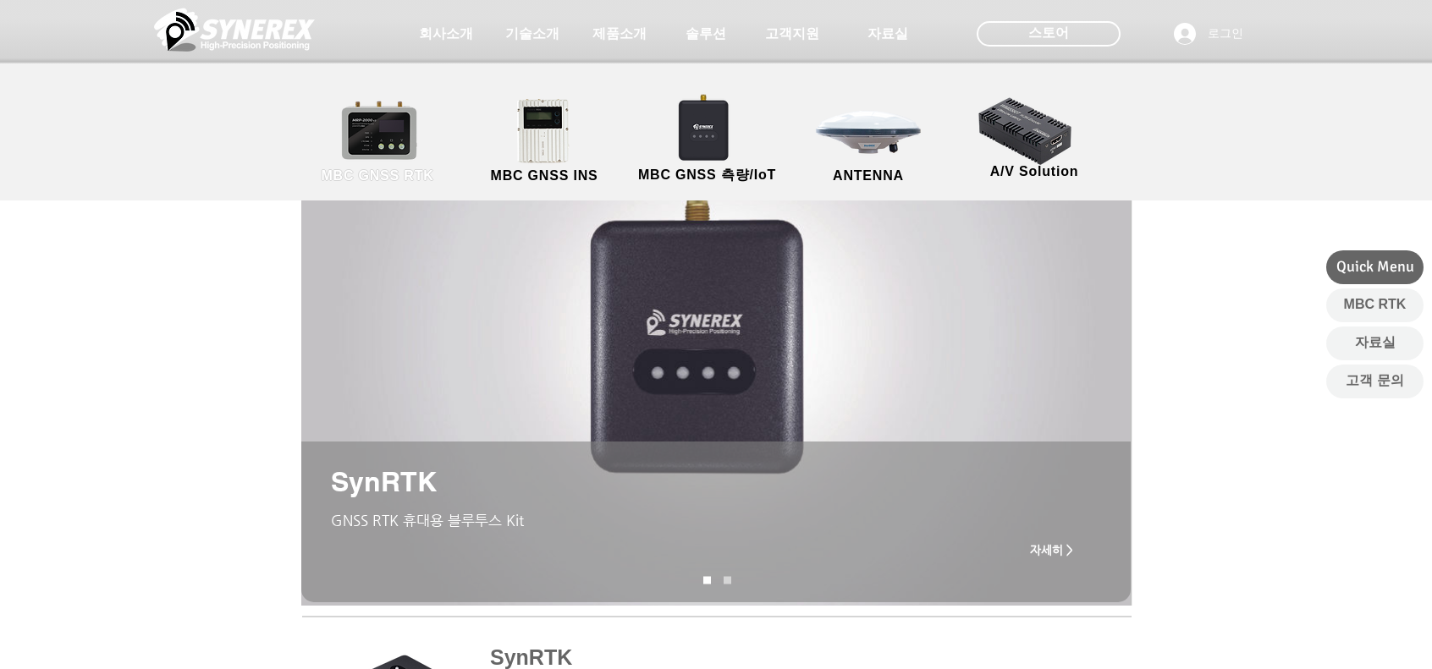
click at [410, 138] on link "MBC GNSS RTK" at bounding box center [377, 141] width 152 height 89
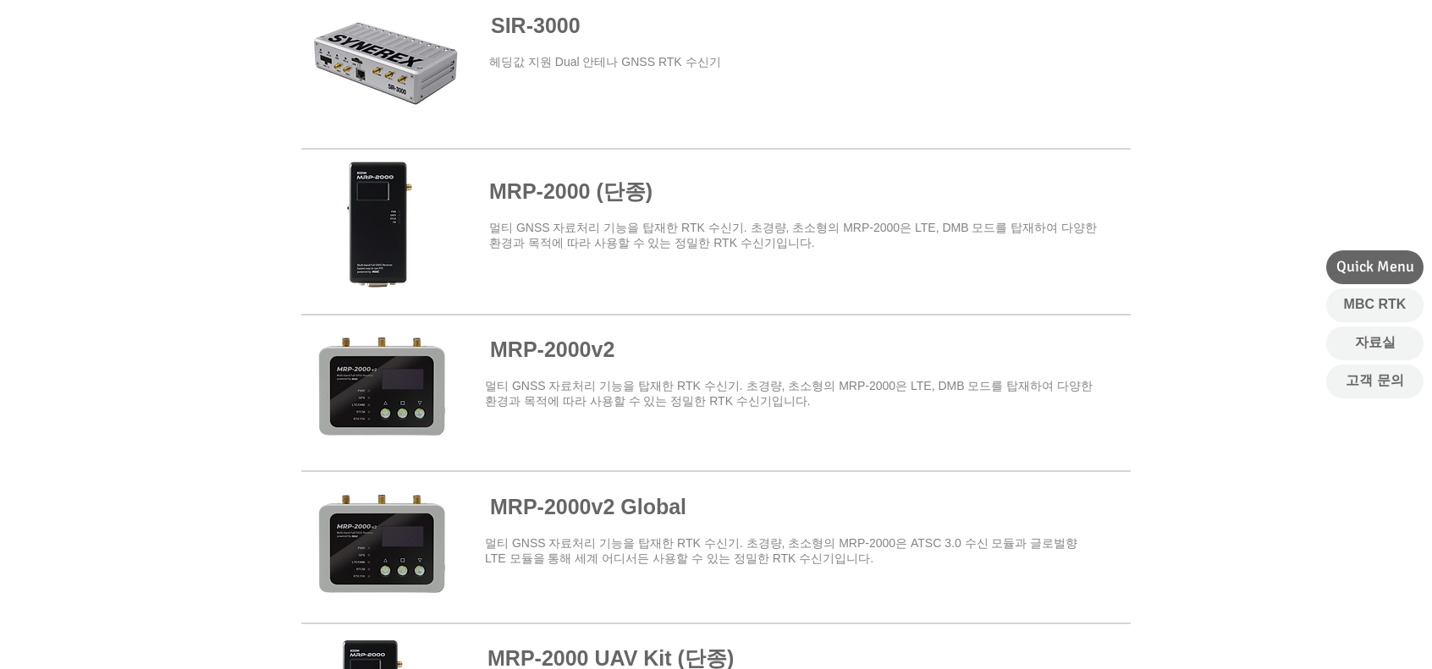
scroll to position [677, 0]
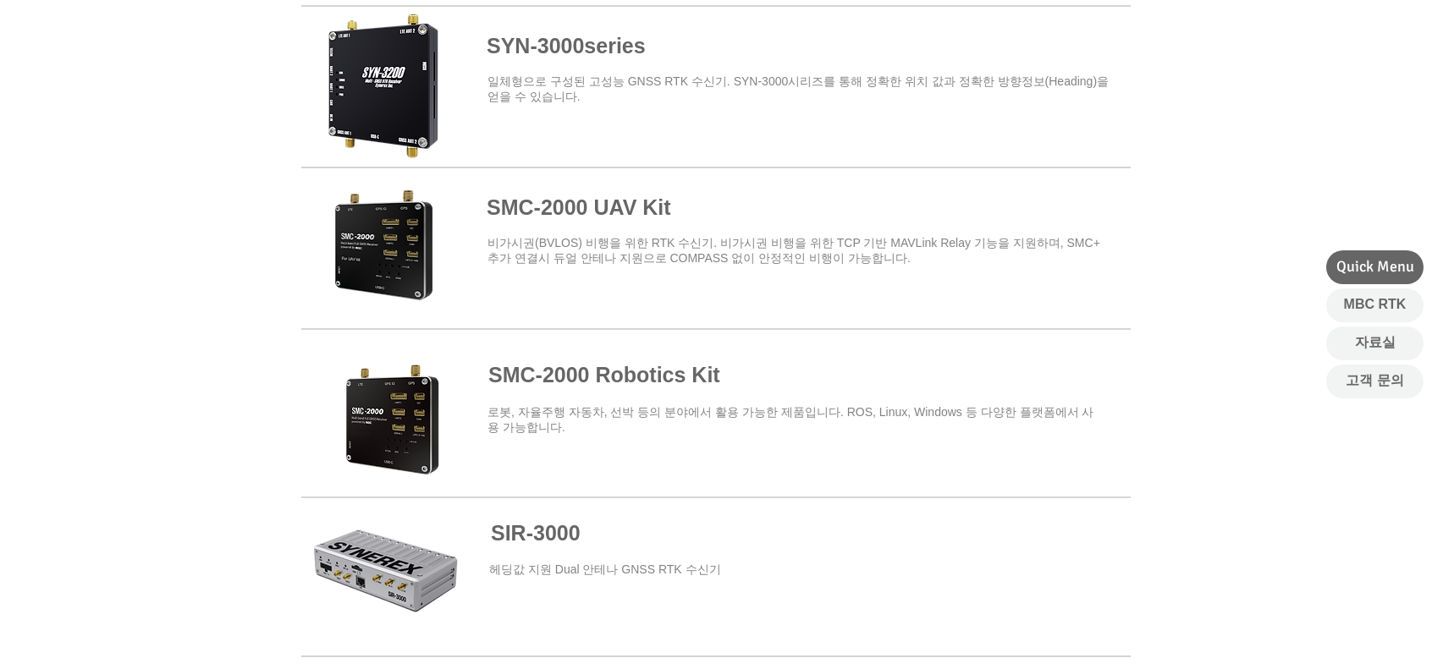
click at [403, 399] on span at bounding box center [715, 407] width 829 height 148
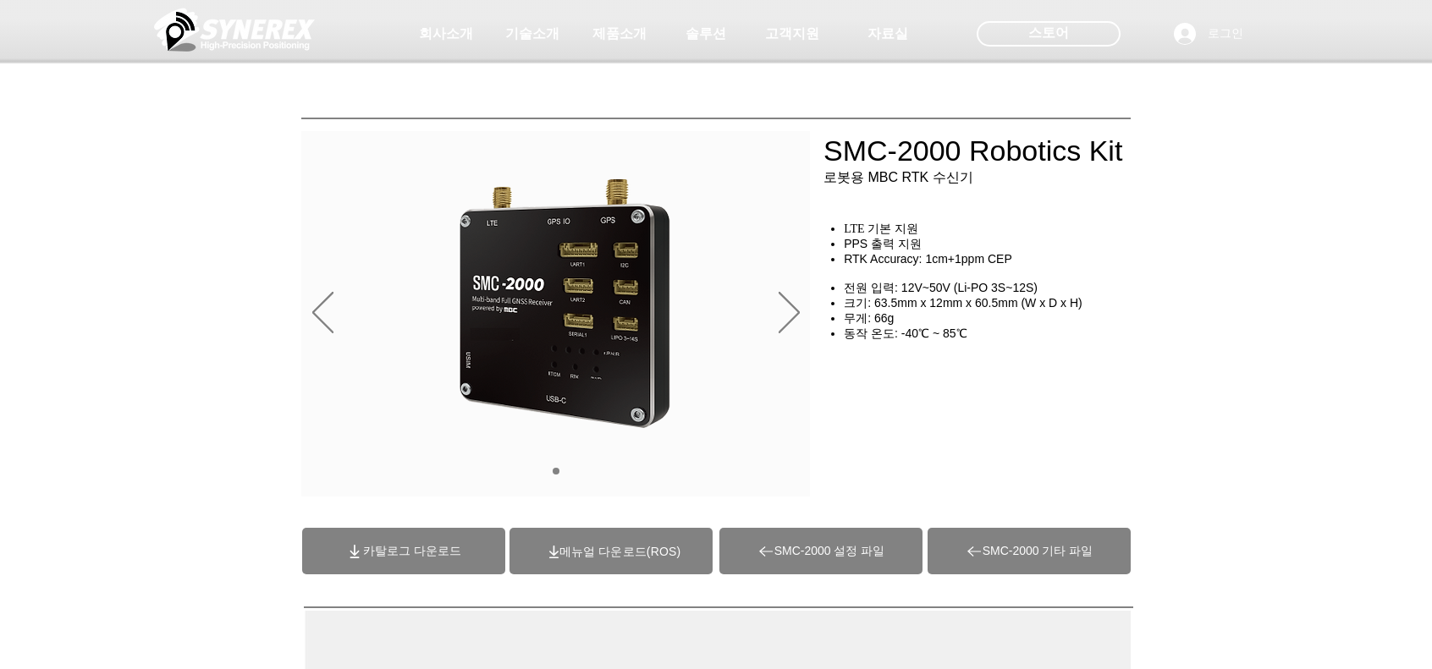
click at [358, 534] on span "카탈로그 다운로드" at bounding box center [403, 551] width 203 height 47
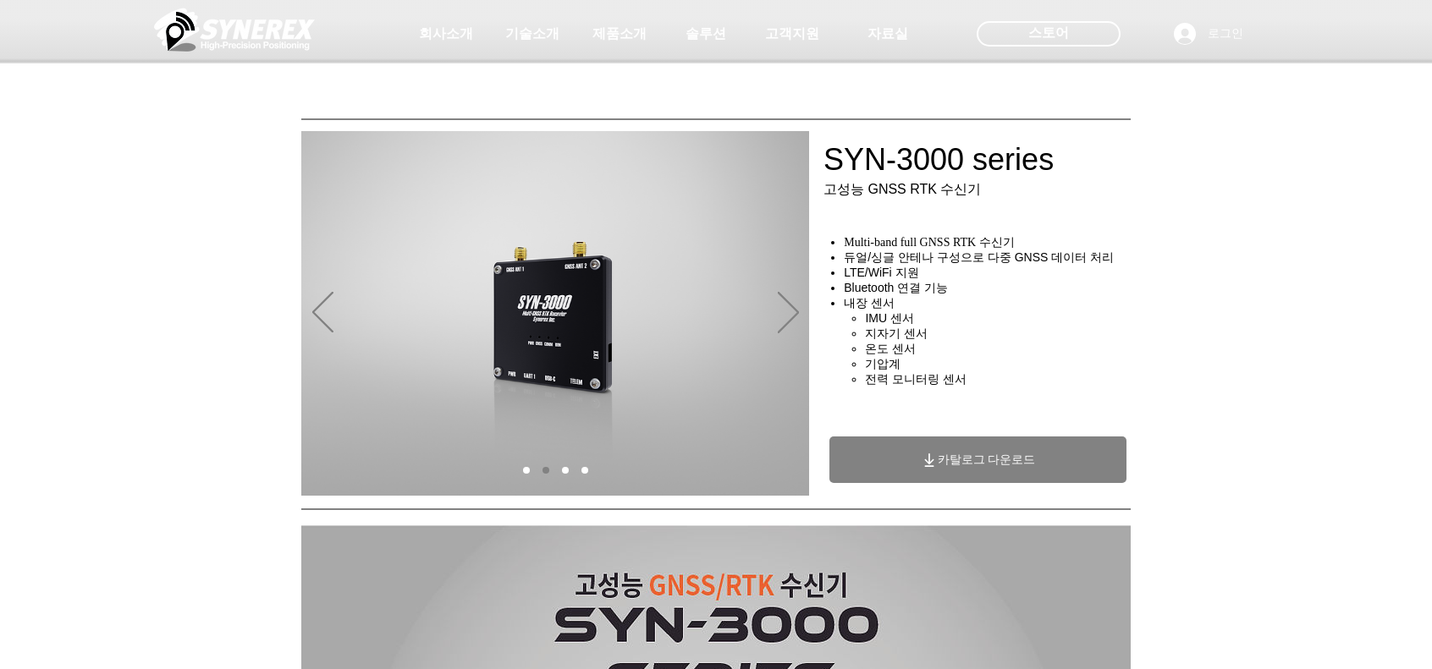
click at [1071, 460] on span "카탈로그 다운로드" at bounding box center [977, 460] width 297 height 47
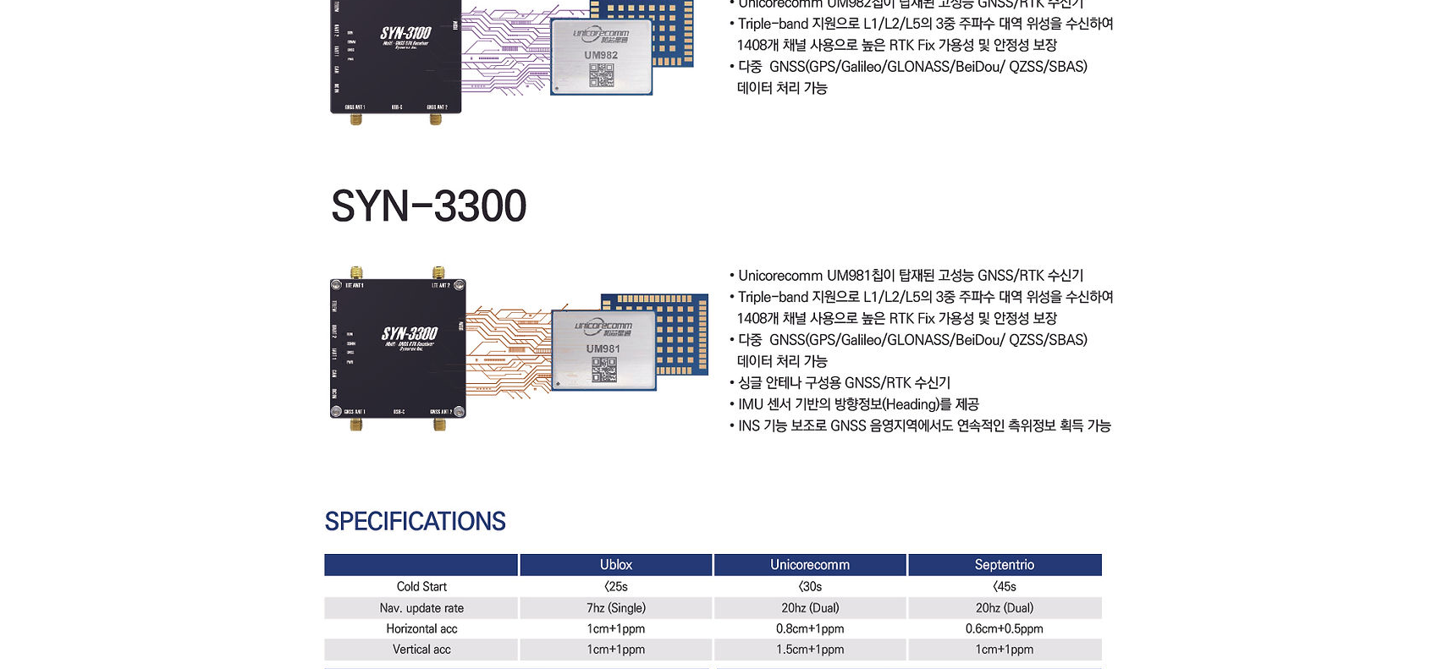
scroll to position [4739, 0]
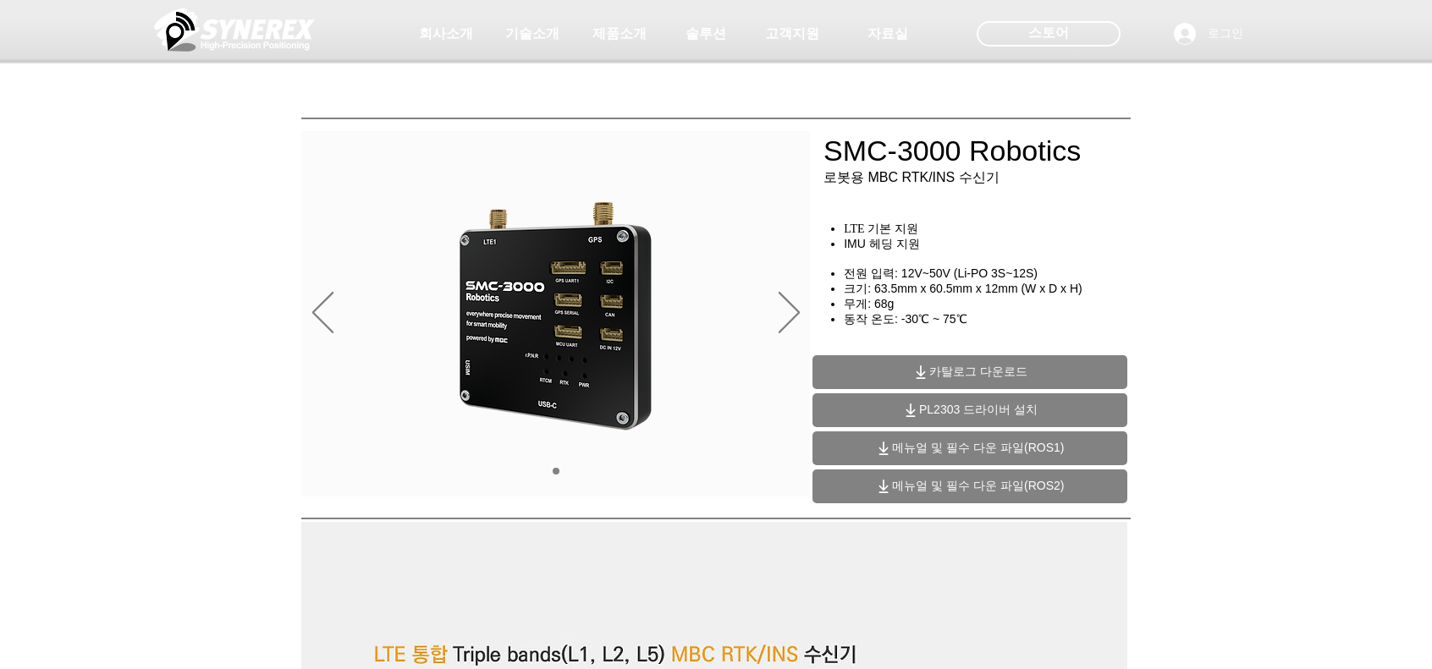
click at [1069, 373] on span "카탈로그 다운로드" at bounding box center [969, 372] width 315 height 34
click at [981, 447] on span "메뉴얼 및 필수 다운 파일(ROS1)" at bounding box center [978, 448] width 172 height 15
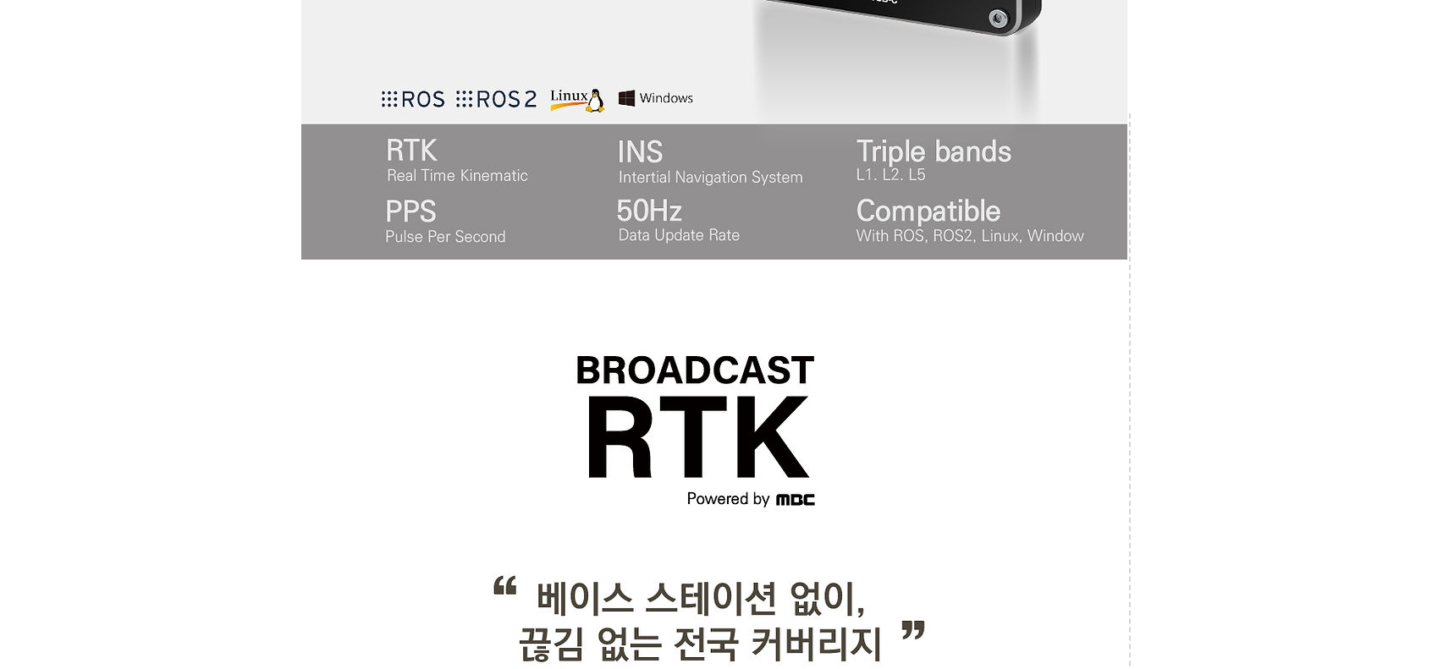
scroll to position [1439, 0]
